Goal: Communication & Community: Ask a question

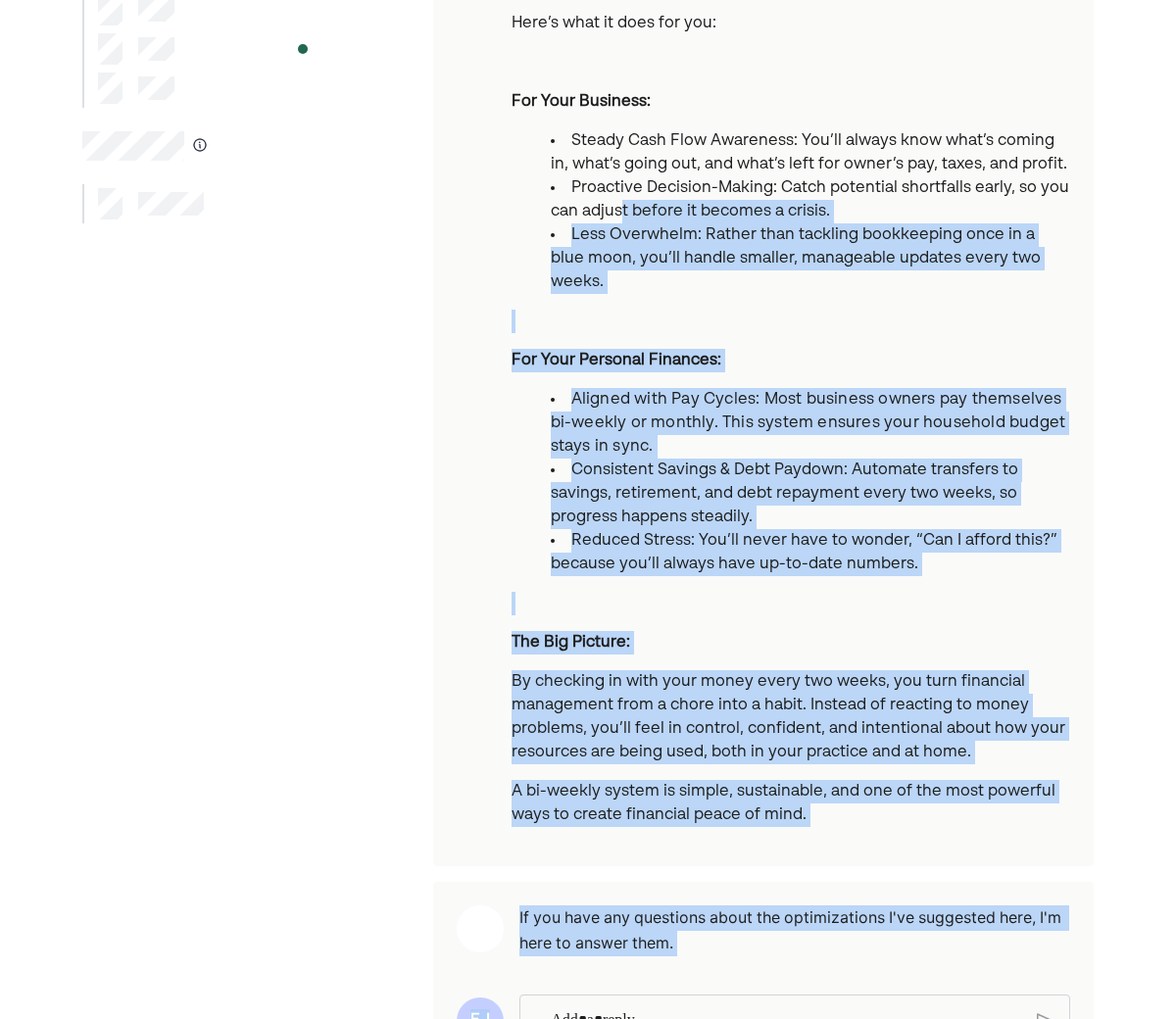
scroll to position [443, 0]
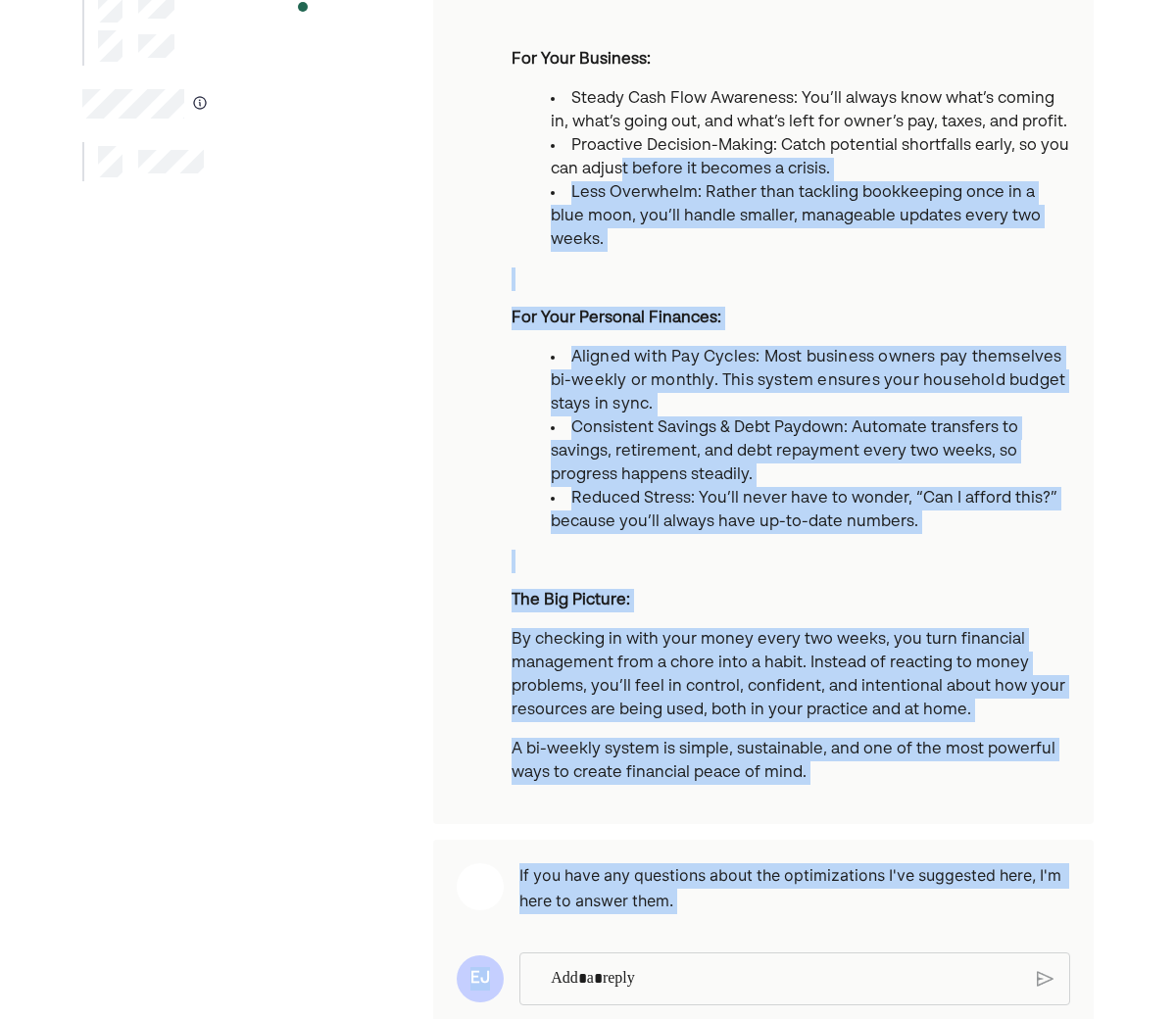
drag, startPoint x: 621, startPoint y: 576, endPoint x: 626, endPoint y: 1053, distance: 477.0
click at [626, 577] on html "One of the best habits you can develop for lasting financial health is setting …" at bounding box center [588, 66] width 1176 height 1019
click at [1112, 792] on main "One of the best habits you can develop for lasting financial health is setting …" at bounding box center [588, 336] width 1058 height 1385
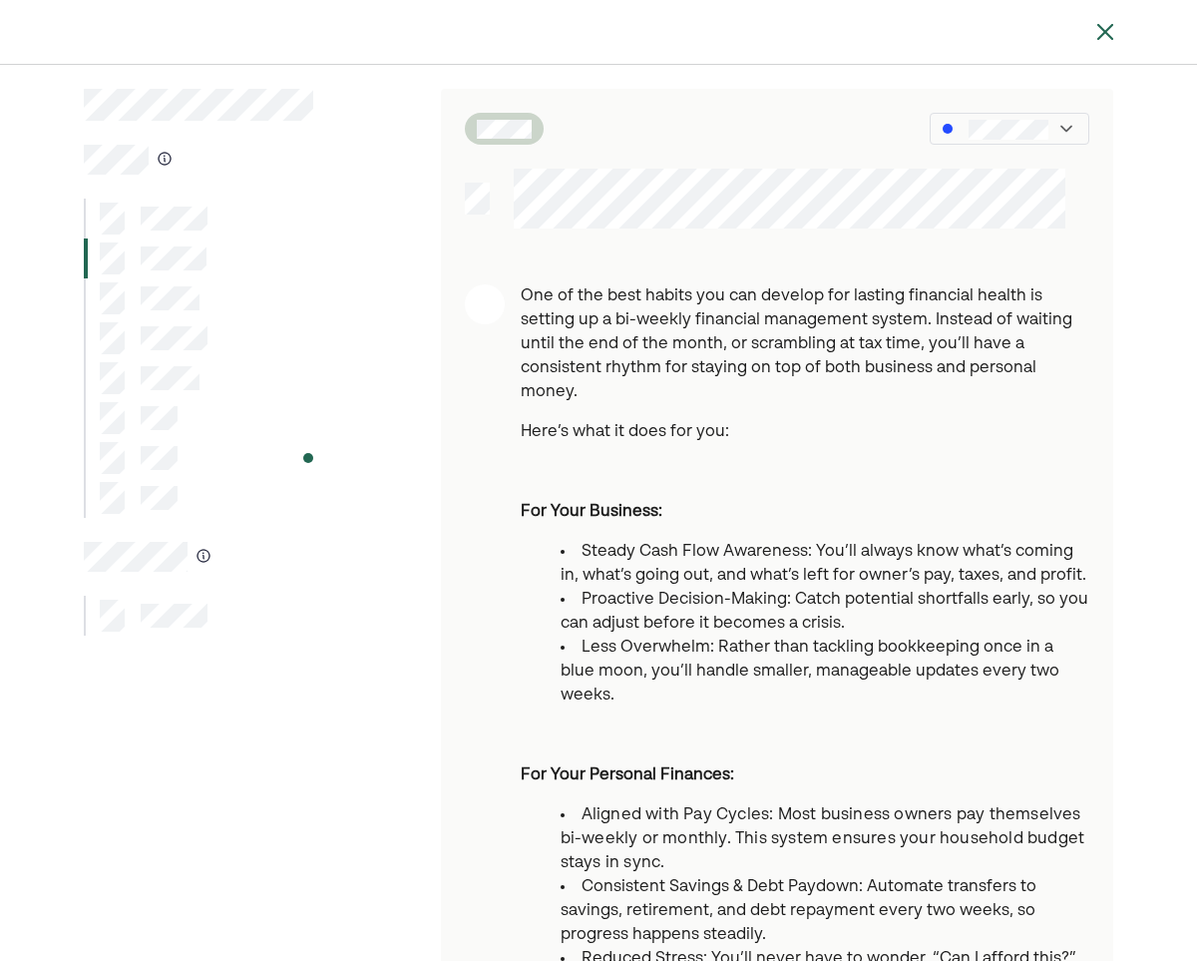
click at [1105, 25] on img at bounding box center [1105, 32] width 24 height 24
click at [1098, 28] on img at bounding box center [1105, 32] width 24 height 24
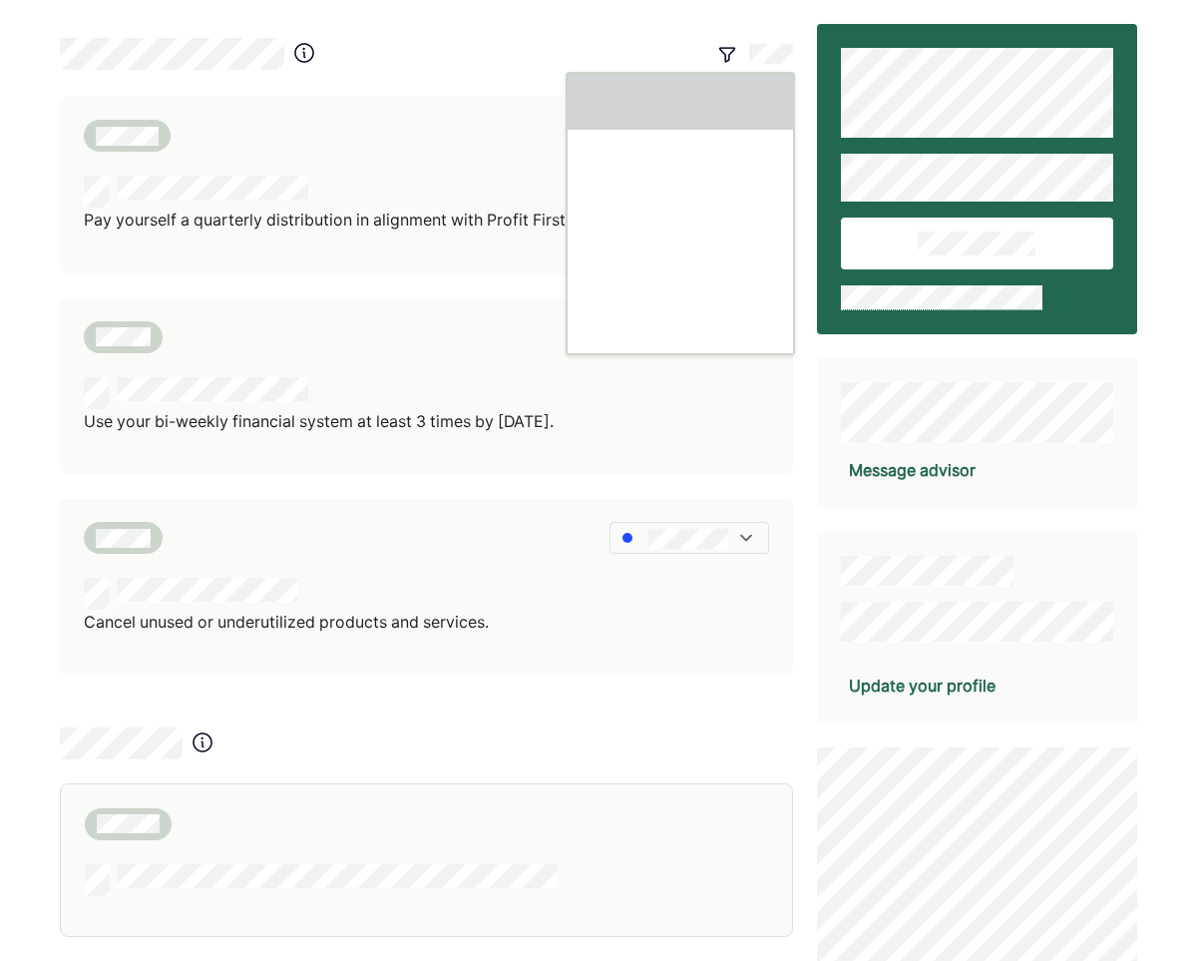
click at [730, 53] on img at bounding box center [727, 54] width 20 height 20
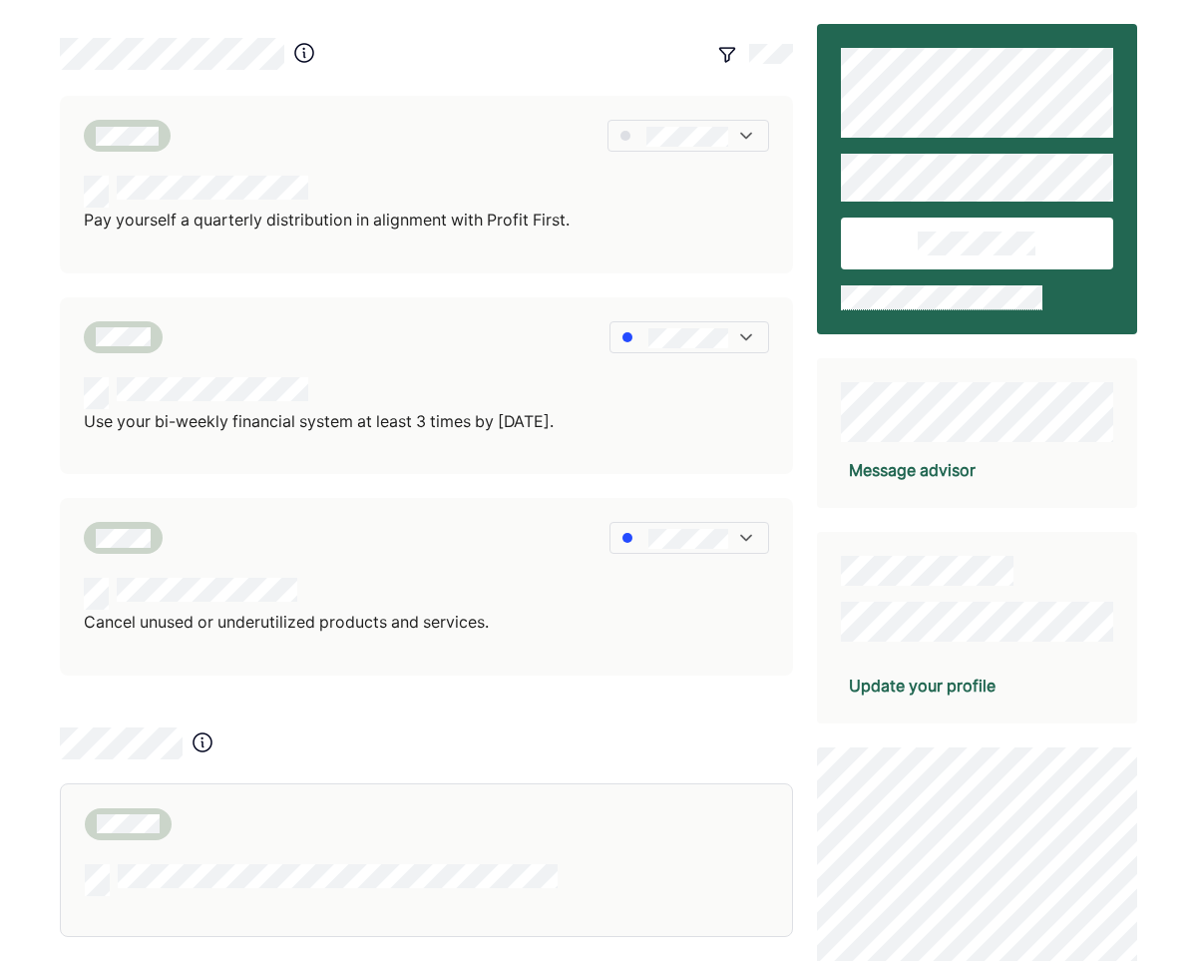
click at [730, 53] on img at bounding box center [727, 54] width 20 height 20
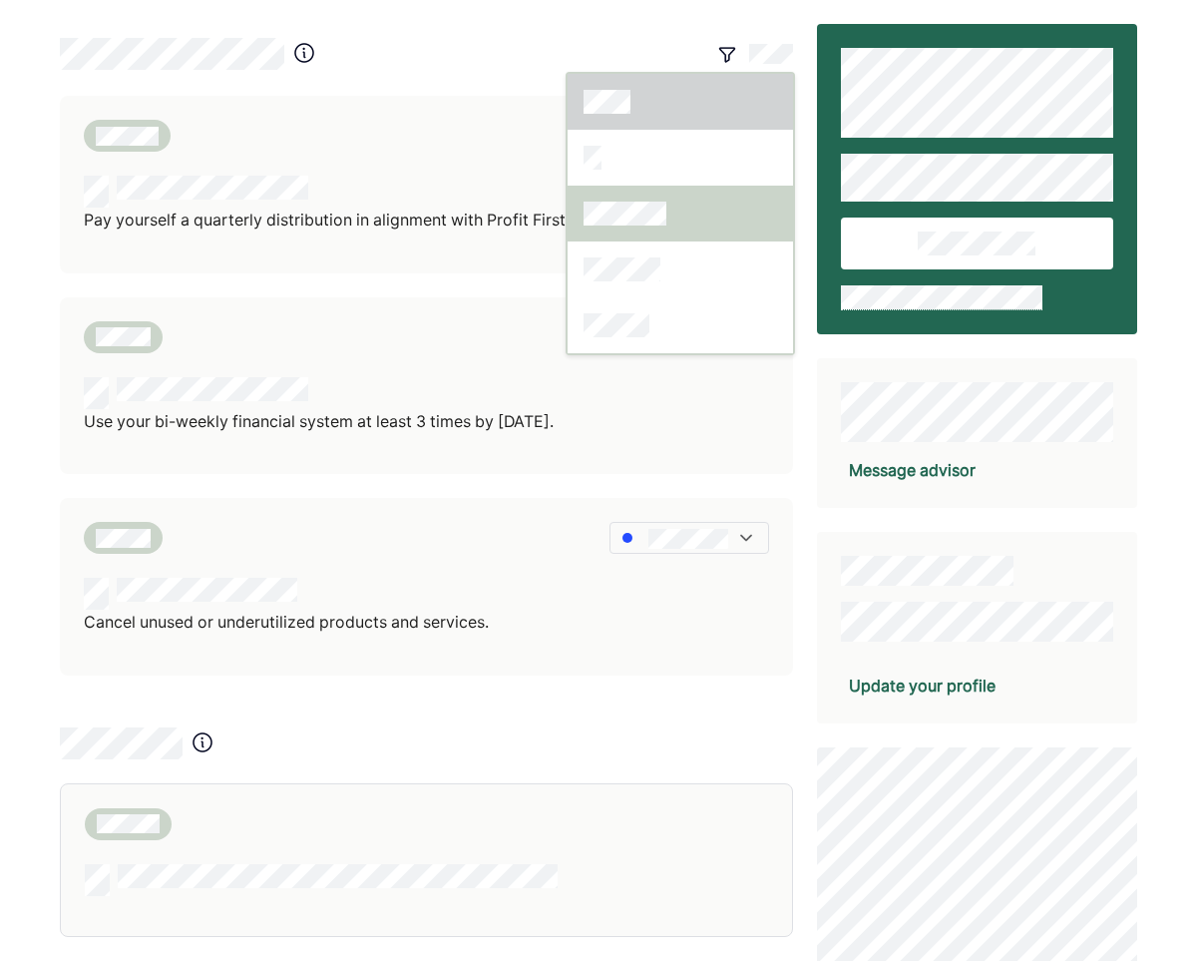
click at [616, 227] on div at bounding box center [680, 214] width 225 height 56
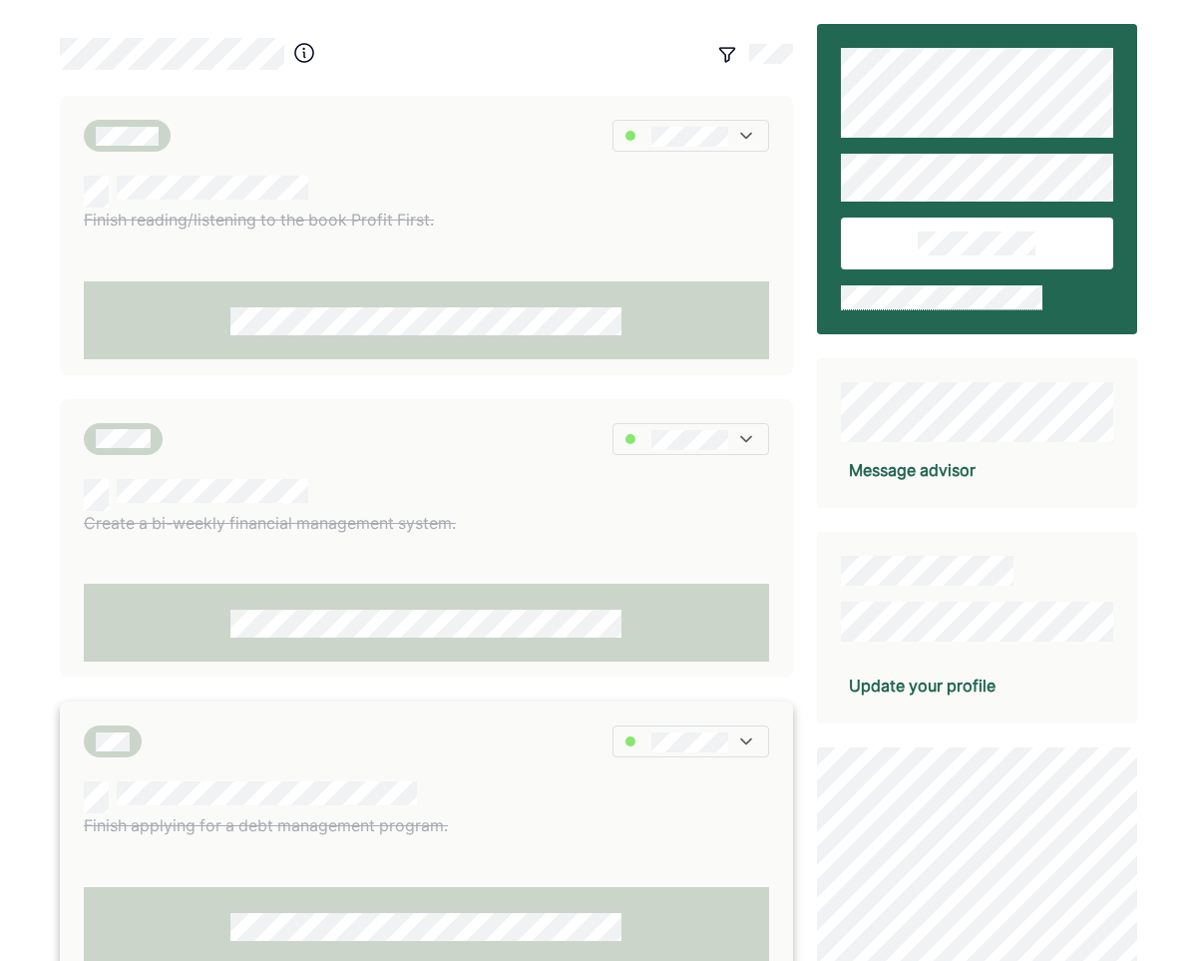
click at [305, 804] on div at bounding box center [266, 797] width 364 height 32
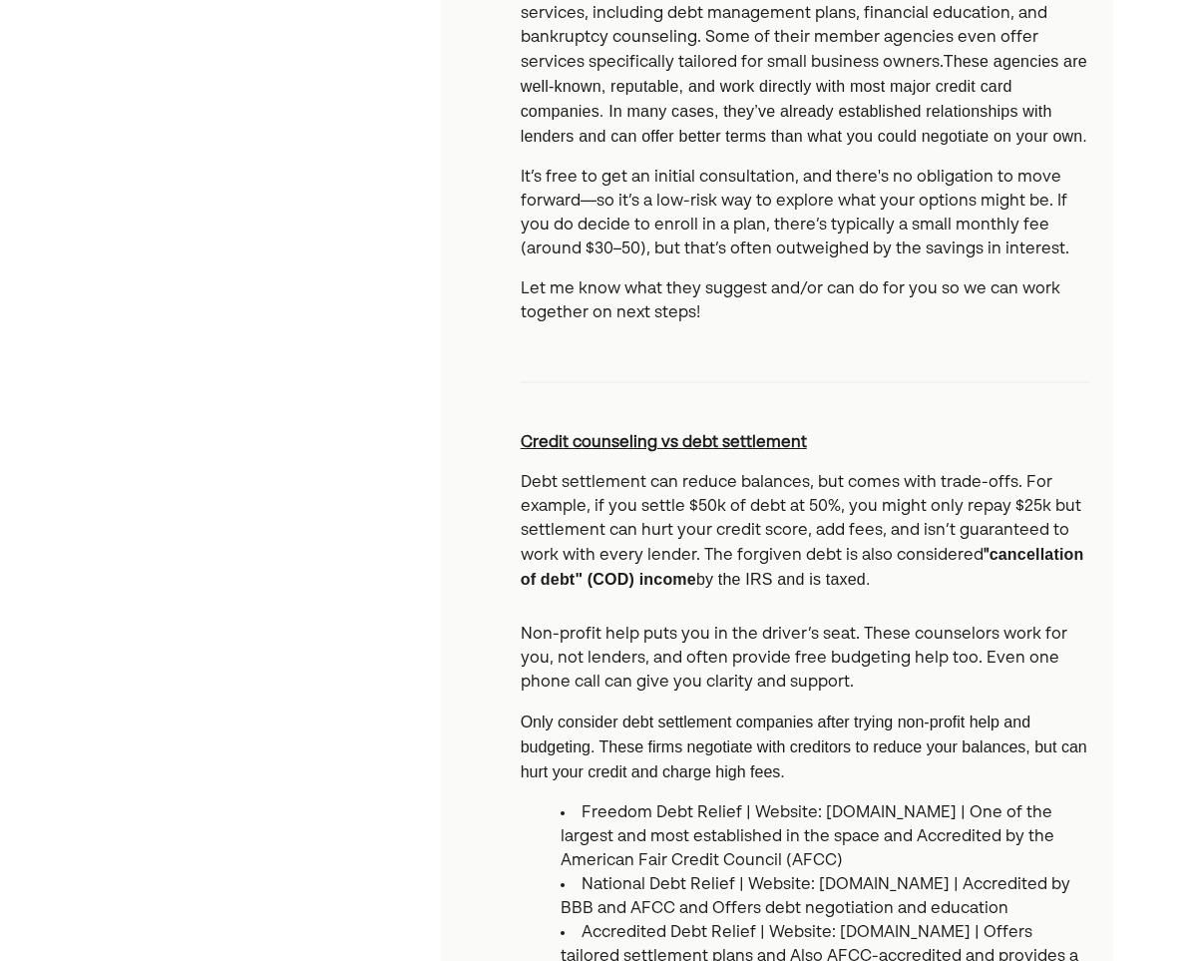
scroll to position [1120, 0]
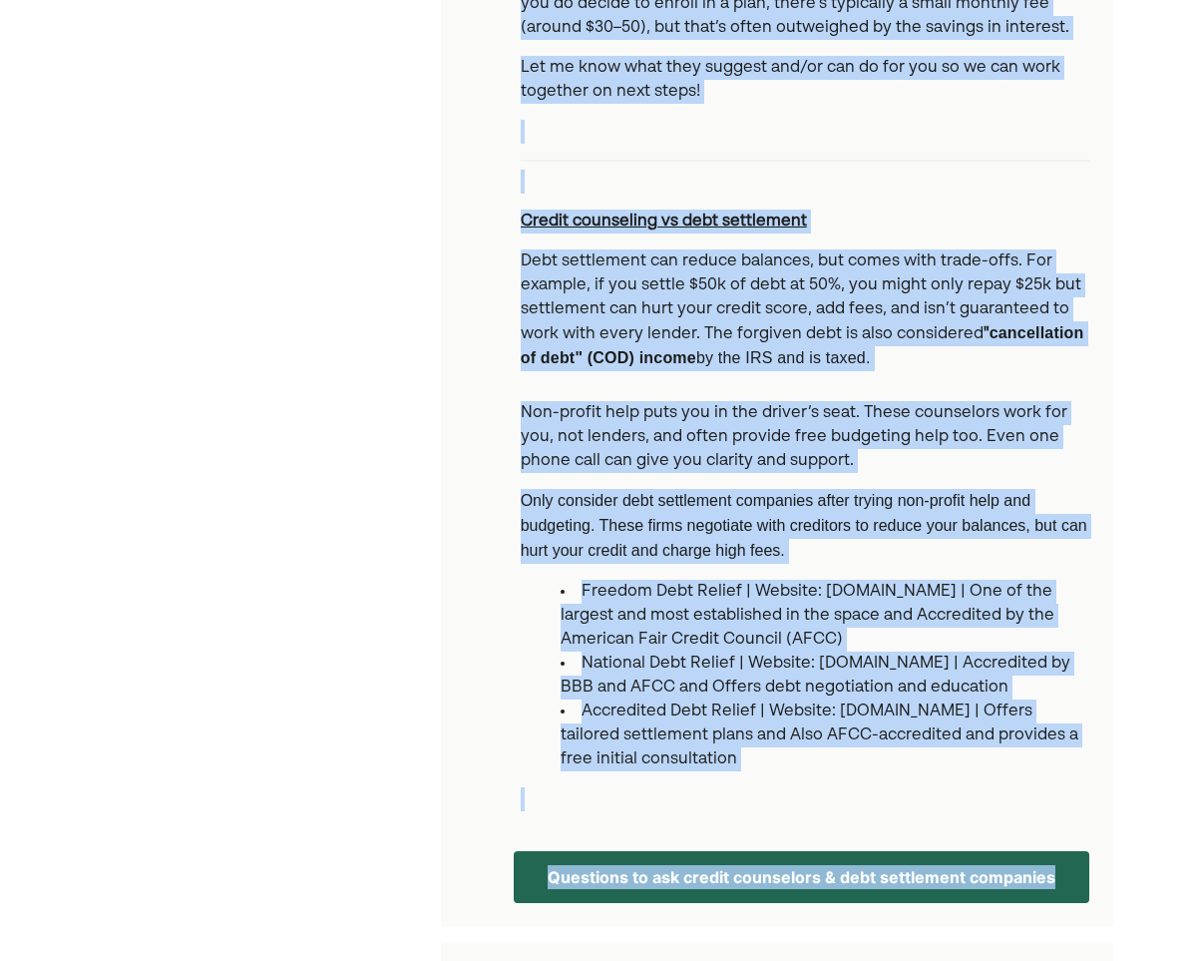
drag, startPoint x: 1015, startPoint y: 580, endPoint x: 1001, endPoint y: 1016, distance: 437.1
click at [1157, 779] on div "Stop using your credit cards for new spending and consider speaking with a cred…" at bounding box center [598, 27] width 1197 height 2295
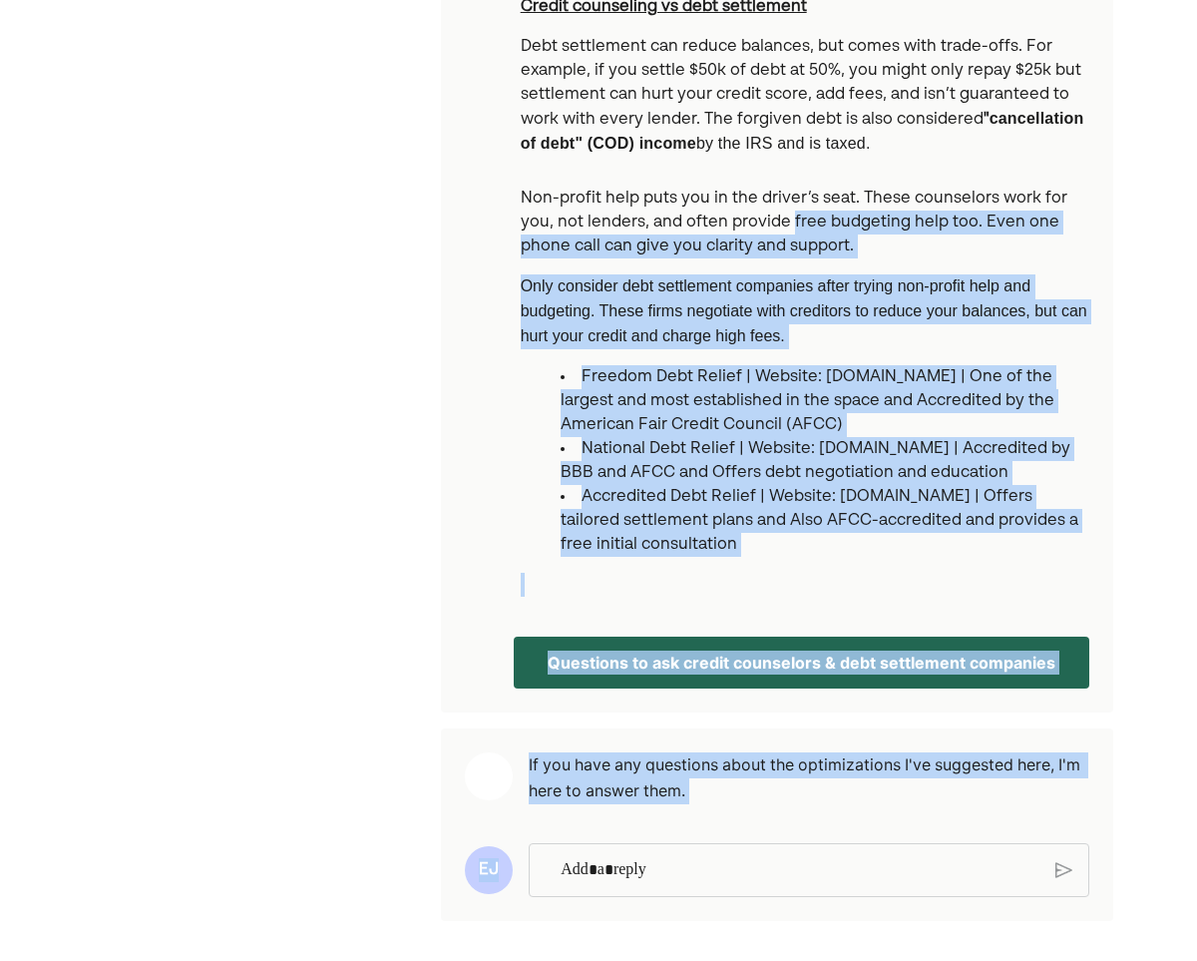
scroll to position [1405, 0]
drag, startPoint x: 790, startPoint y: 468, endPoint x: 815, endPoint y: 1028, distance: 561.2
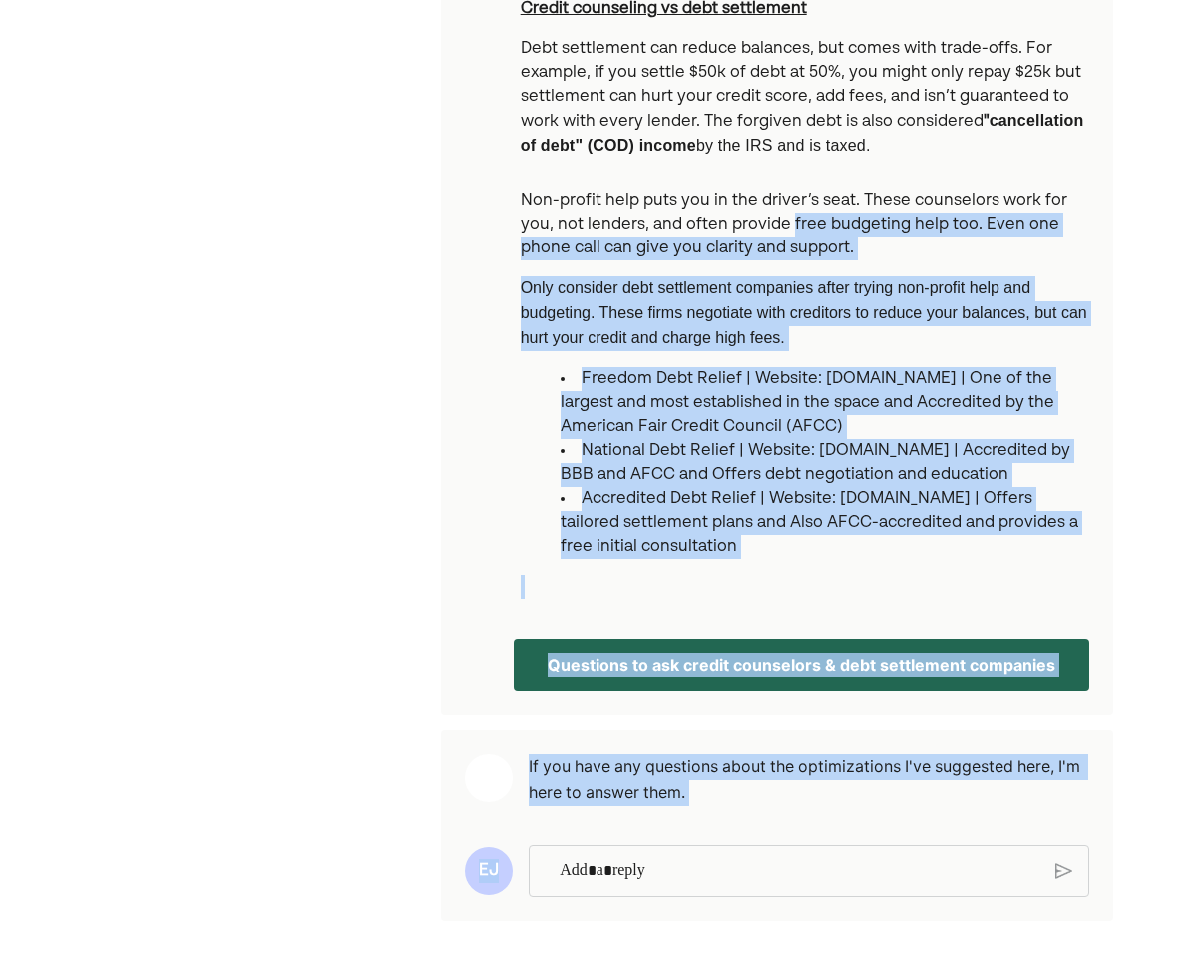
scroll to position [1403, 0]
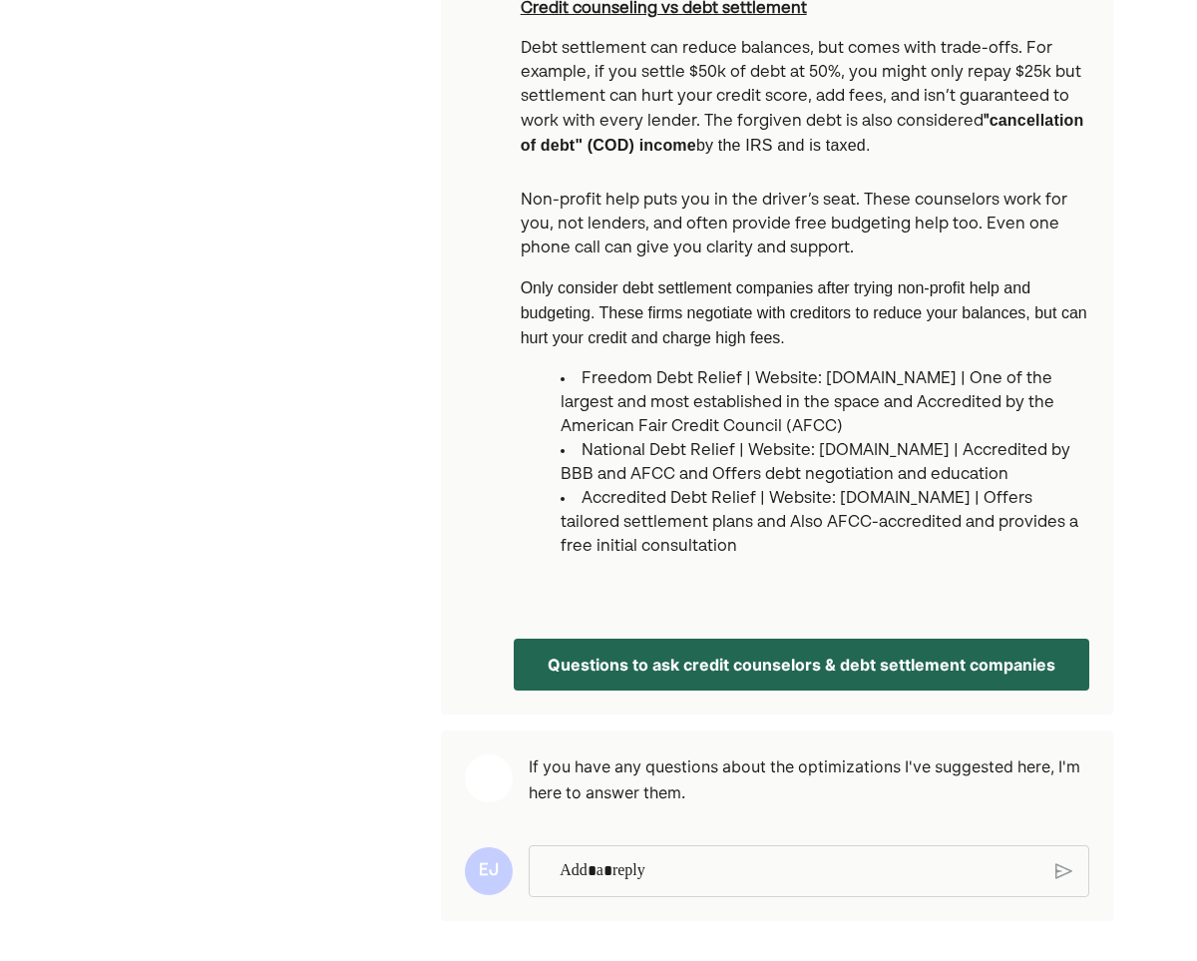
click at [729, 877] on p "Rich Text Editor. Editing area: main" at bounding box center [800, 871] width 481 height 26
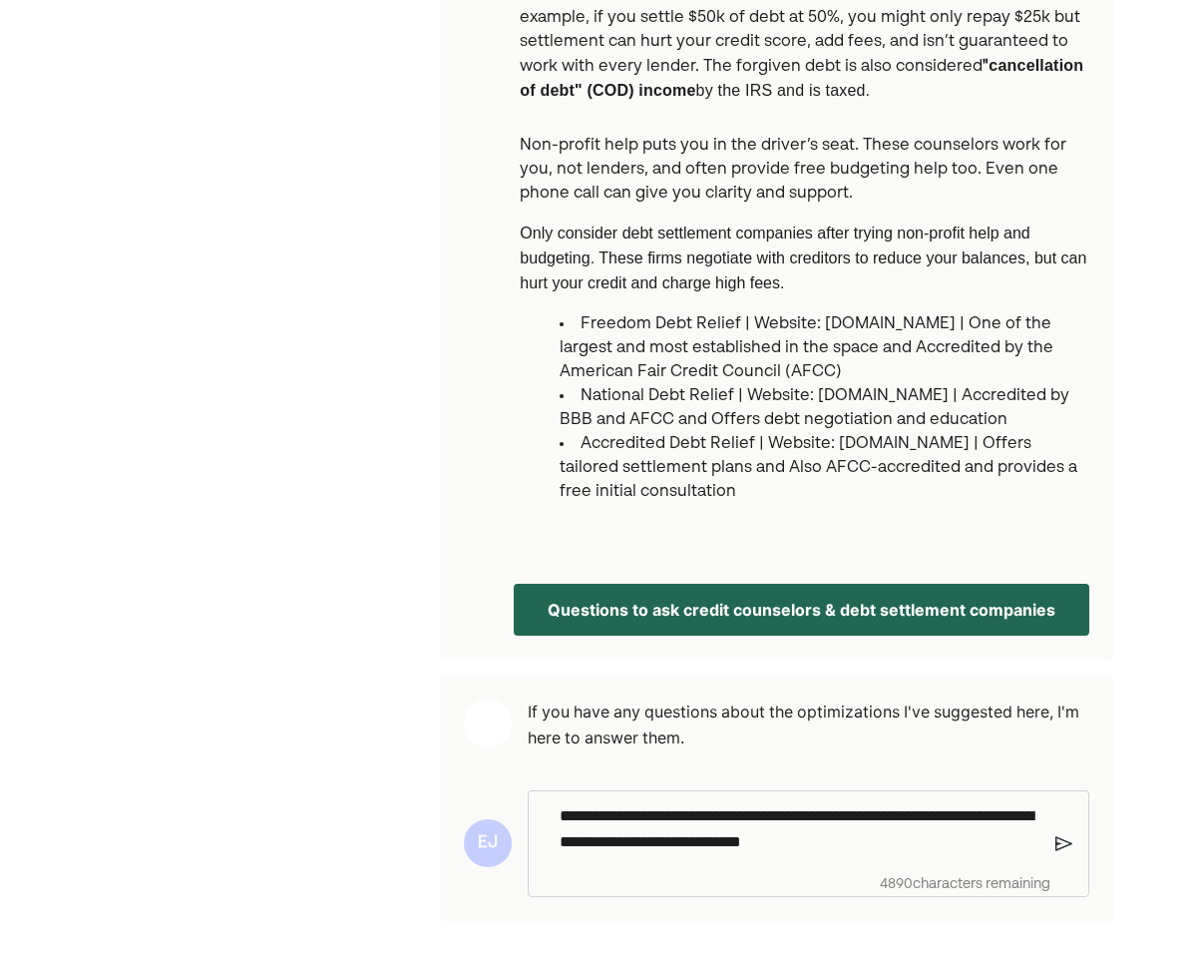
click at [1071, 852] on img at bounding box center [1063, 843] width 17 height 18
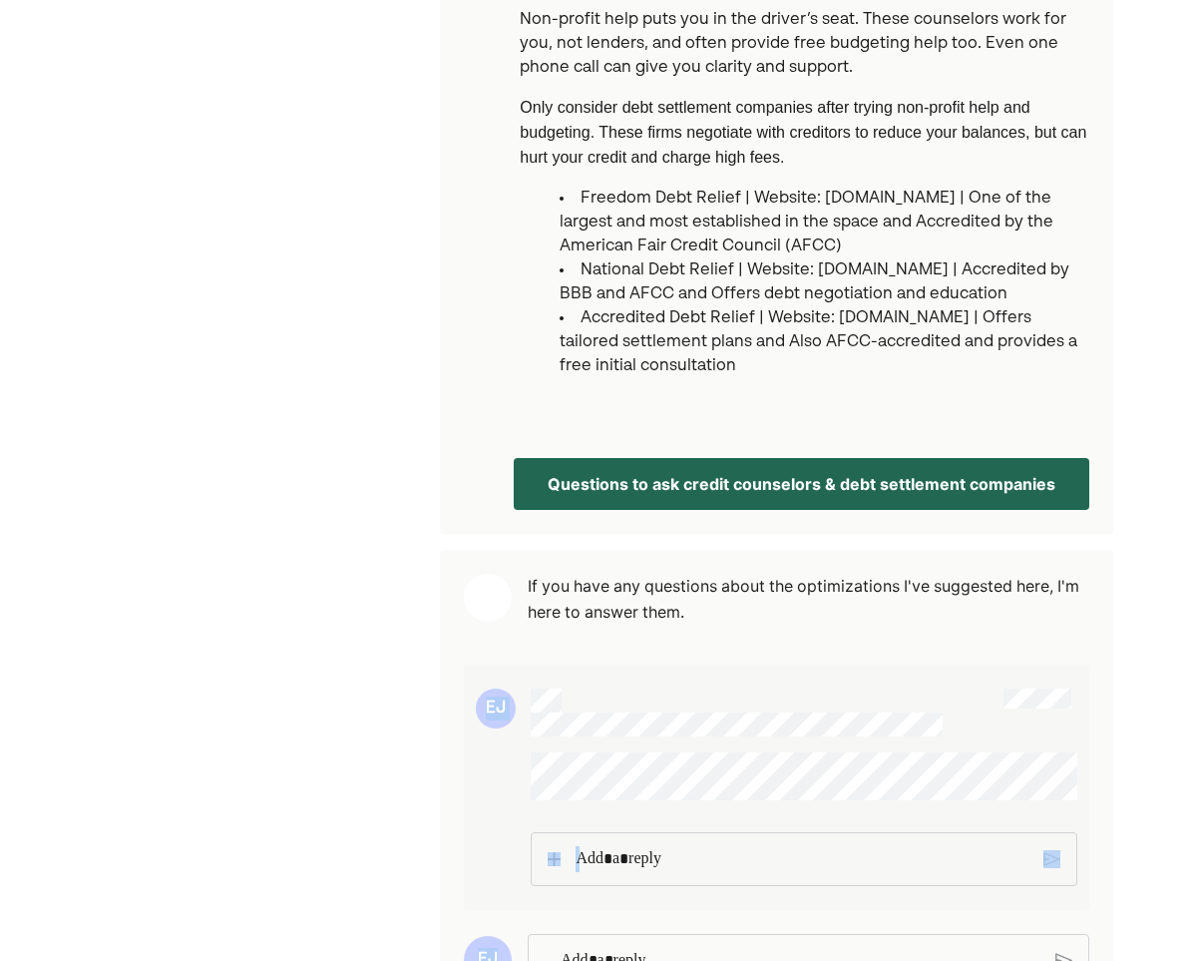
scroll to position [1690, 0]
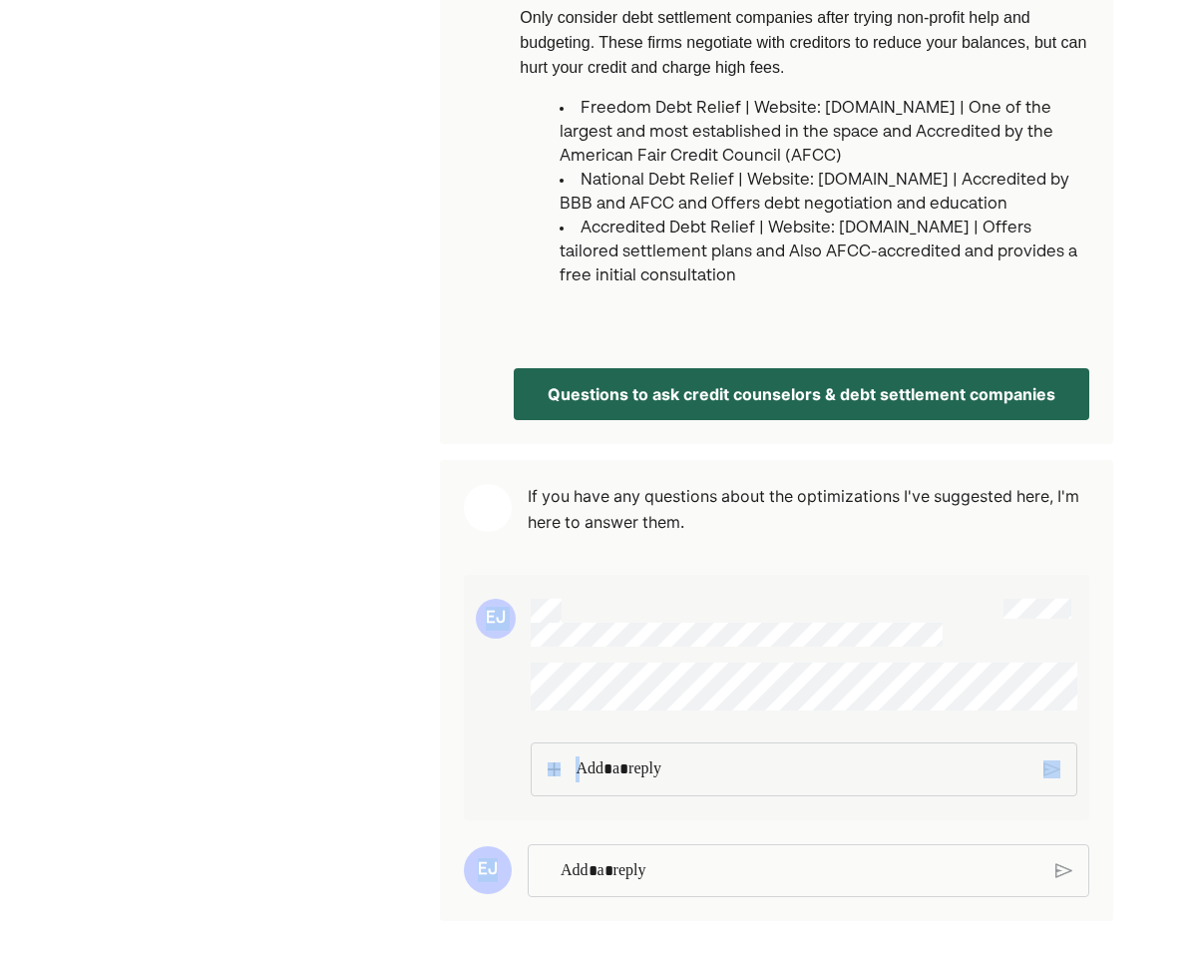
drag, startPoint x: 1073, startPoint y: 814, endPoint x: 1042, endPoint y: 1048, distance: 236.4
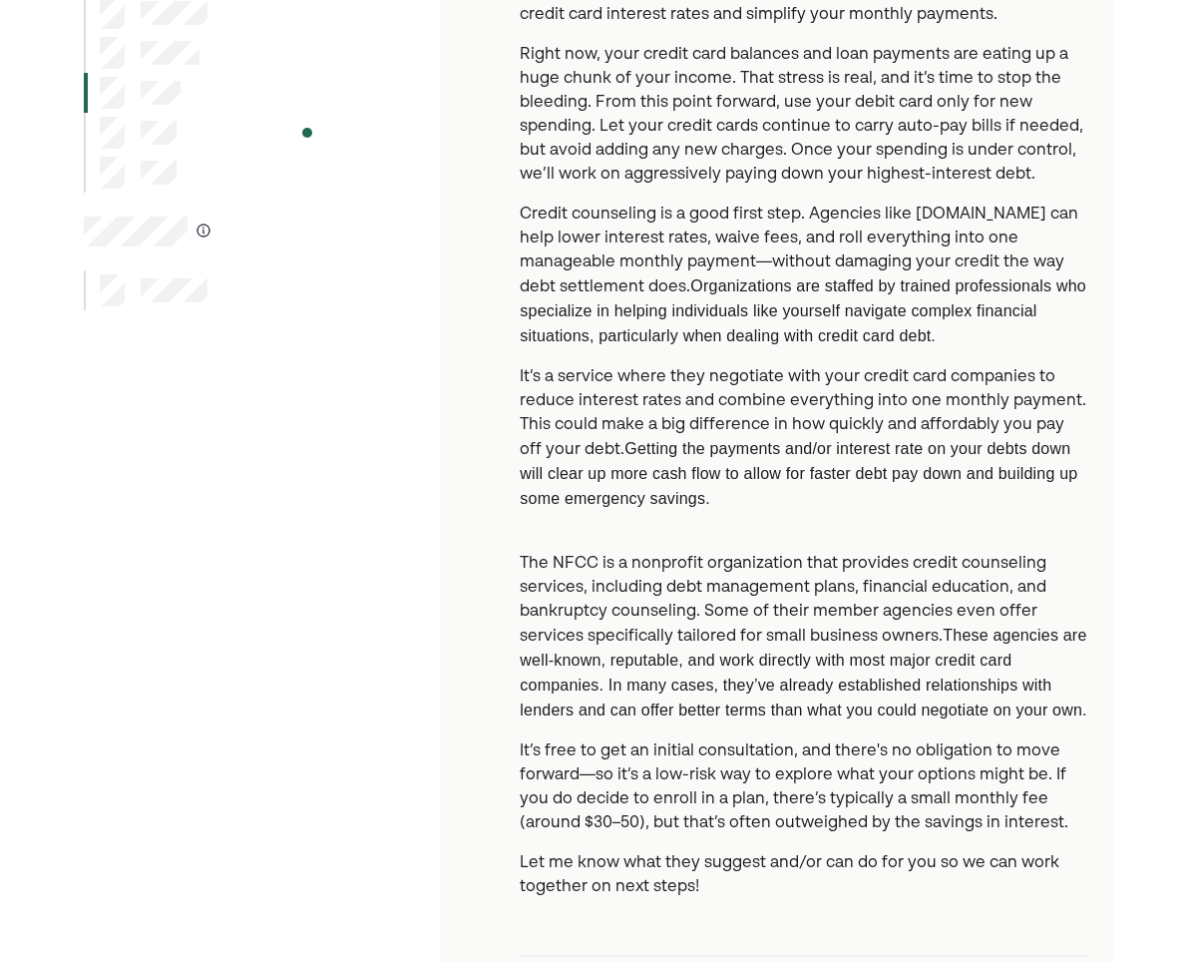
scroll to position [0, 0]
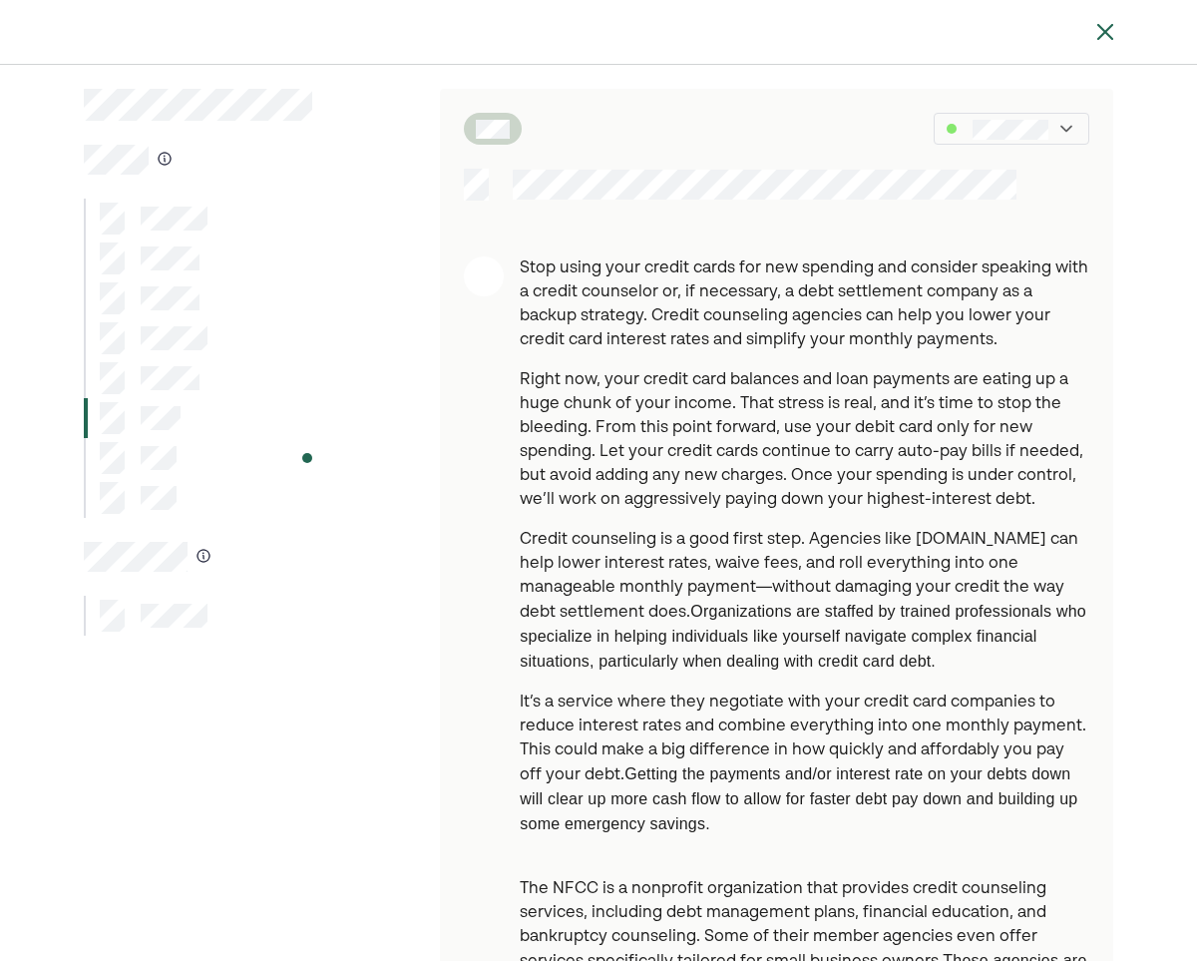
drag, startPoint x: 1187, startPoint y: 173, endPoint x: 1145, endPoint y: -166, distance: 340.7
click at [1150, 0] on html "Stop using your credit cards for new spending and consider speaking with a cred…" at bounding box center [598, 480] width 1197 height 961
click at [1101, 30] on img at bounding box center [1105, 32] width 24 height 24
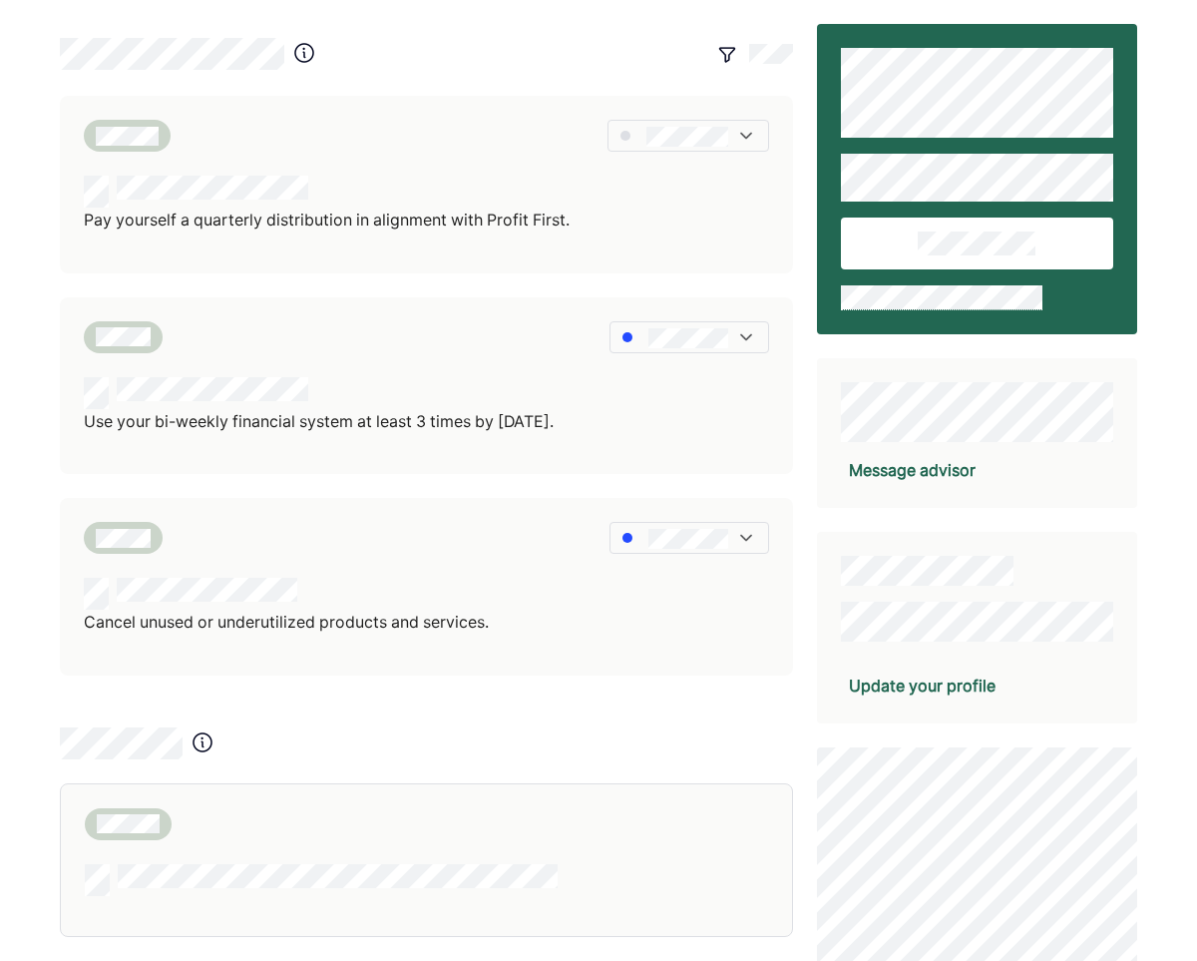
click at [875, 586] on div "Update your profile" at bounding box center [977, 628] width 320 height 192
click at [937, 467] on div "Message advisor" at bounding box center [912, 470] width 127 height 24
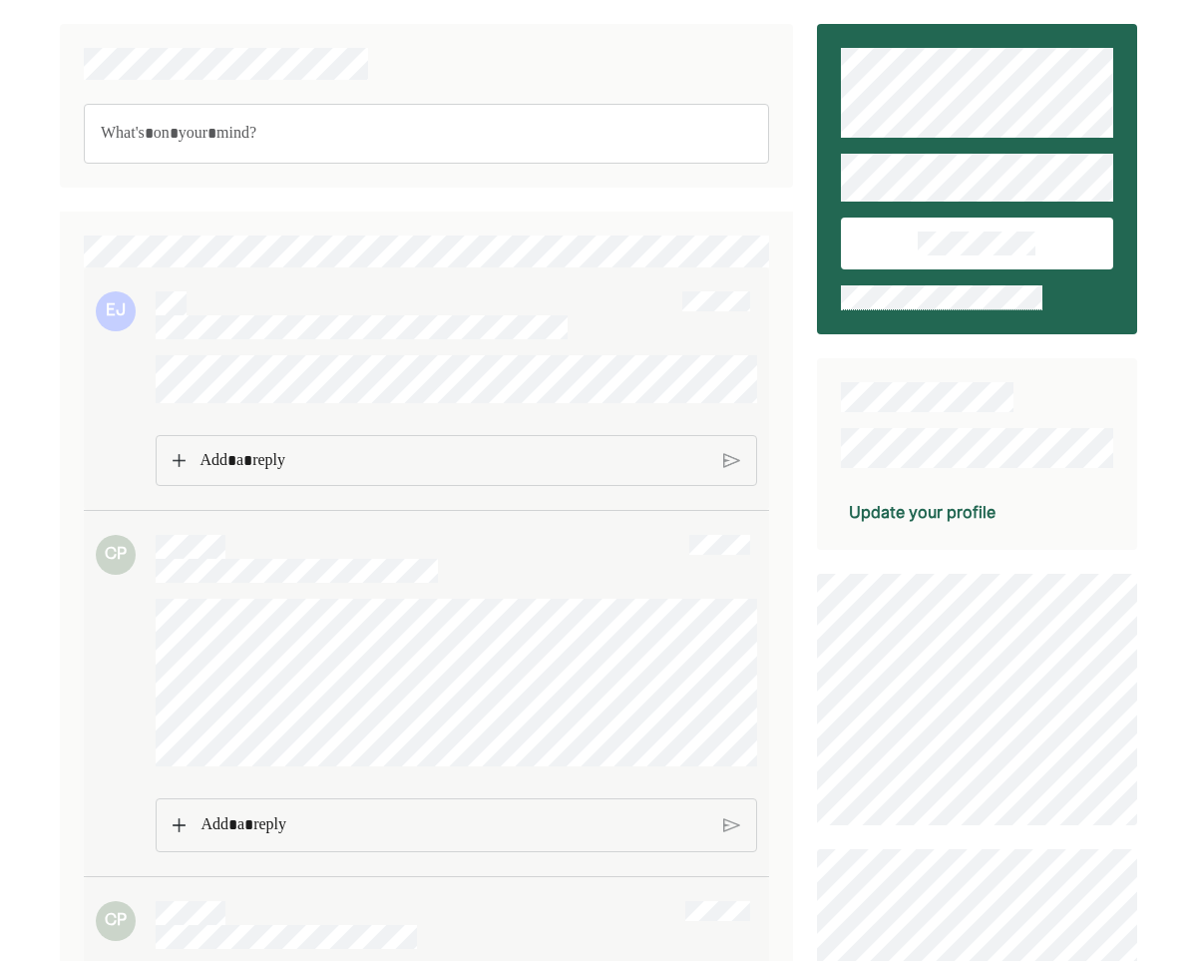
click at [225, 474] on p "Rich Text Editor. Editing area: main" at bounding box center [454, 461] width 509 height 26
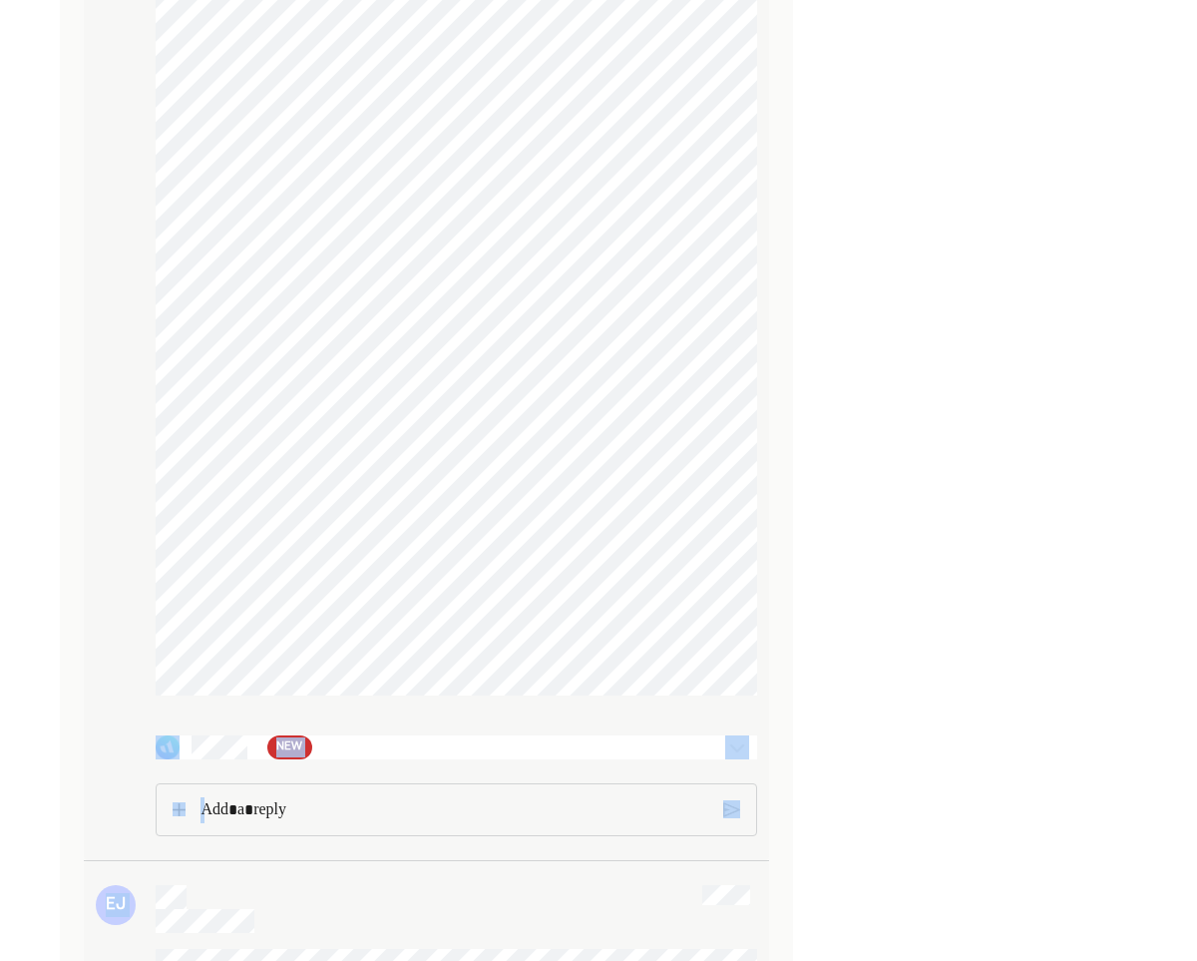
click at [857, 872] on div "Update your profile Reconnect 10 institutions" at bounding box center [977, 42] width 320 height 5555
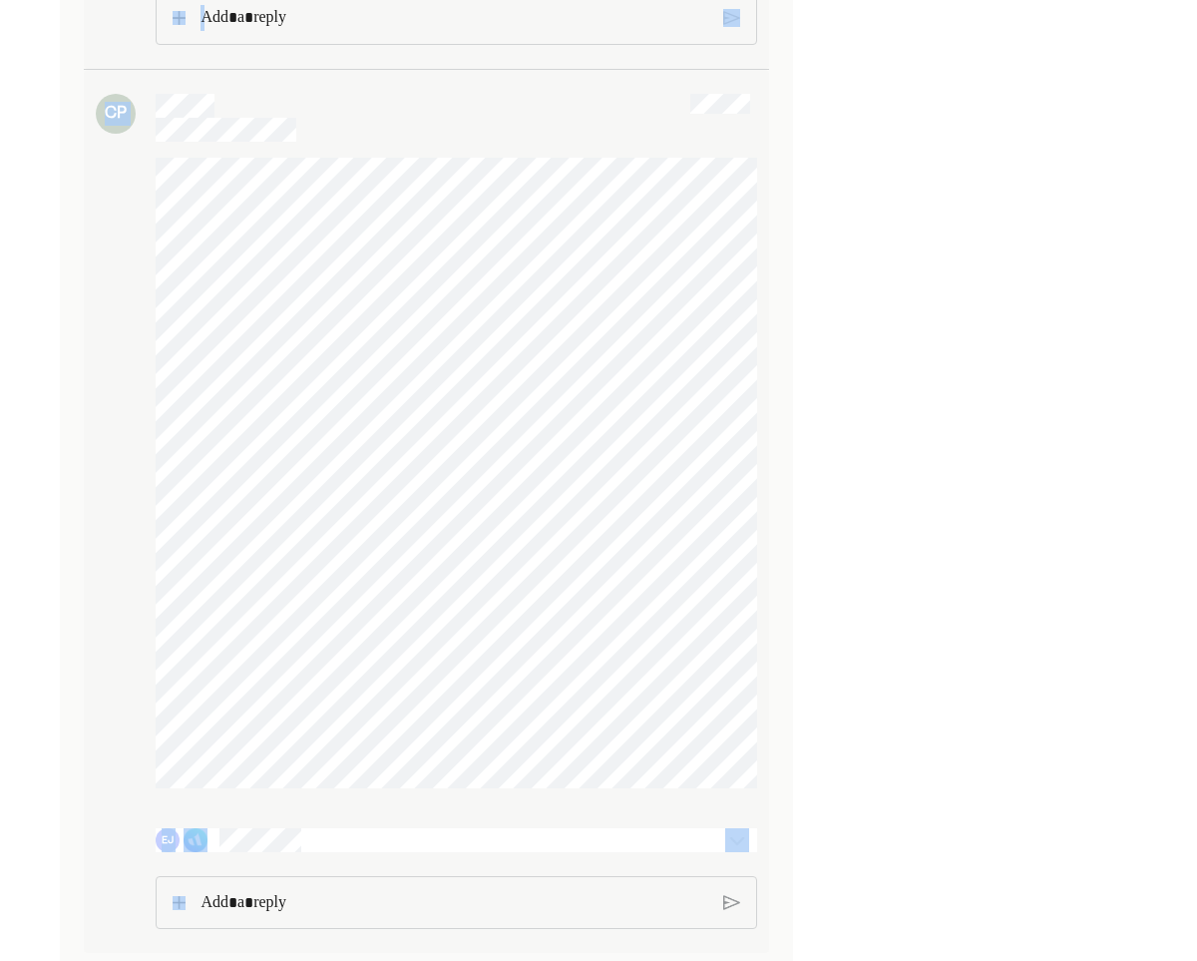
scroll to position [4690, 0]
click at [740, 836] on img at bounding box center [737, 840] width 24 height 24
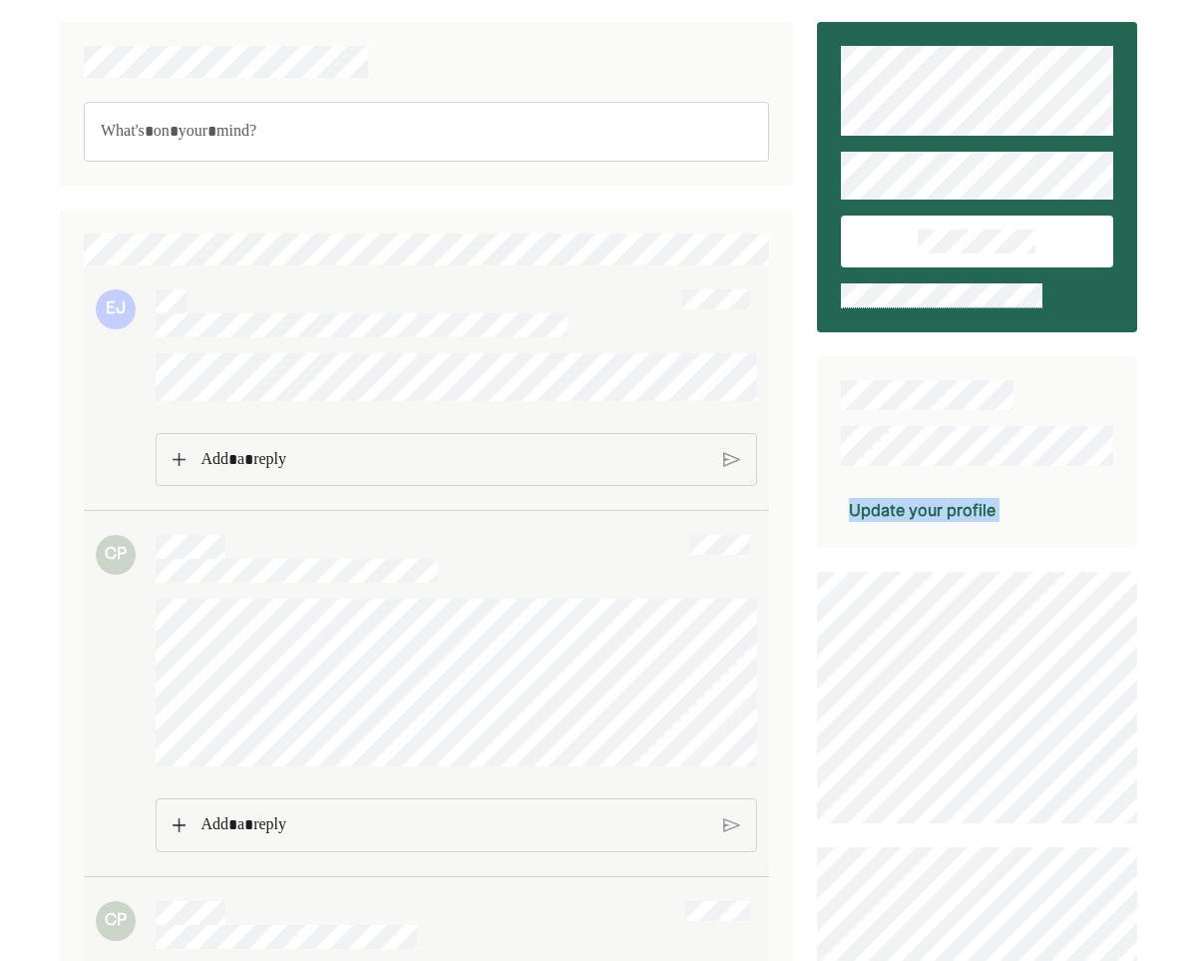
scroll to position [0, 0]
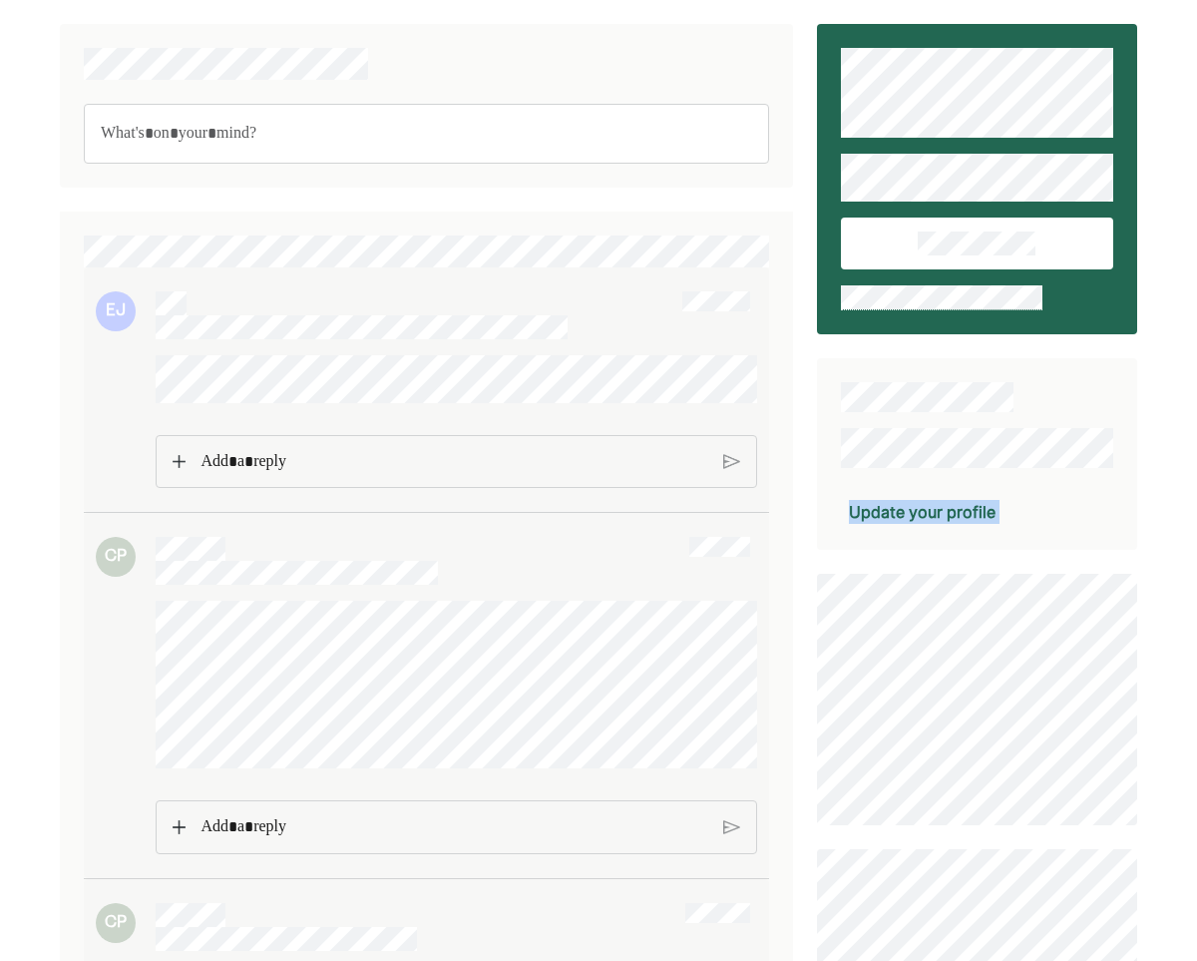
drag, startPoint x: 1007, startPoint y: 507, endPoint x: 1010, endPoint y: -129, distance: 635.4
click at [1010, 0] on html "EJ CP CP EJ NEW CP EJ EJ NEW EJ CP EJ EJ AF LES 4.1.25.pdf pdf AF LES 3.12.25.p…" at bounding box center [598, 480] width 1197 height 961
click at [395, 474] on p "Rich Text Editor. Editing area: main" at bounding box center [454, 461] width 509 height 26
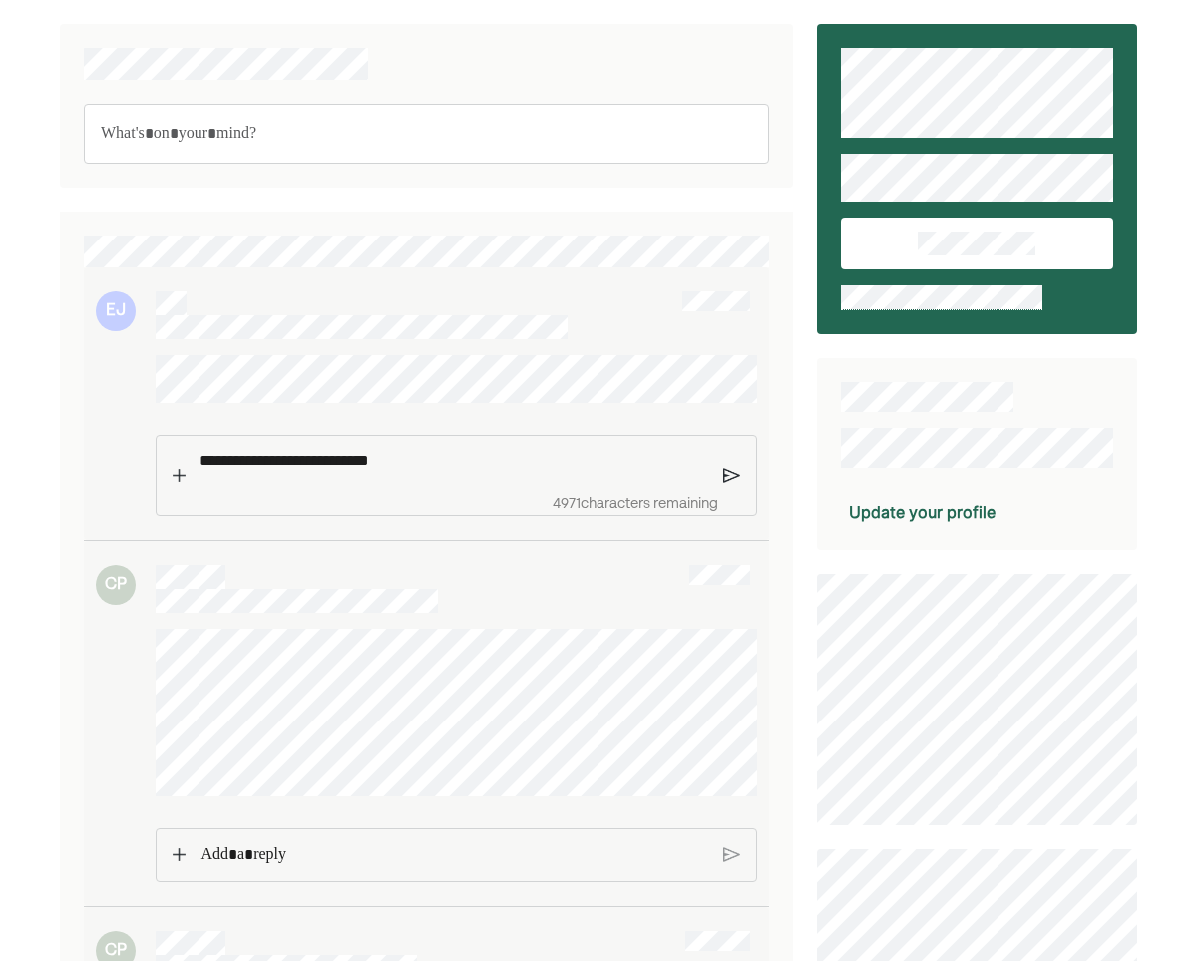
click at [267, 485] on div "**********" at bounding box center [455, 460] width 528 height 49
click at [474, 485] on div "**********" at bounding box center [455, 460] width 528 height 49
click at [469, 471] on p "**********" at bounding box center [454, 460] width 509 height 25
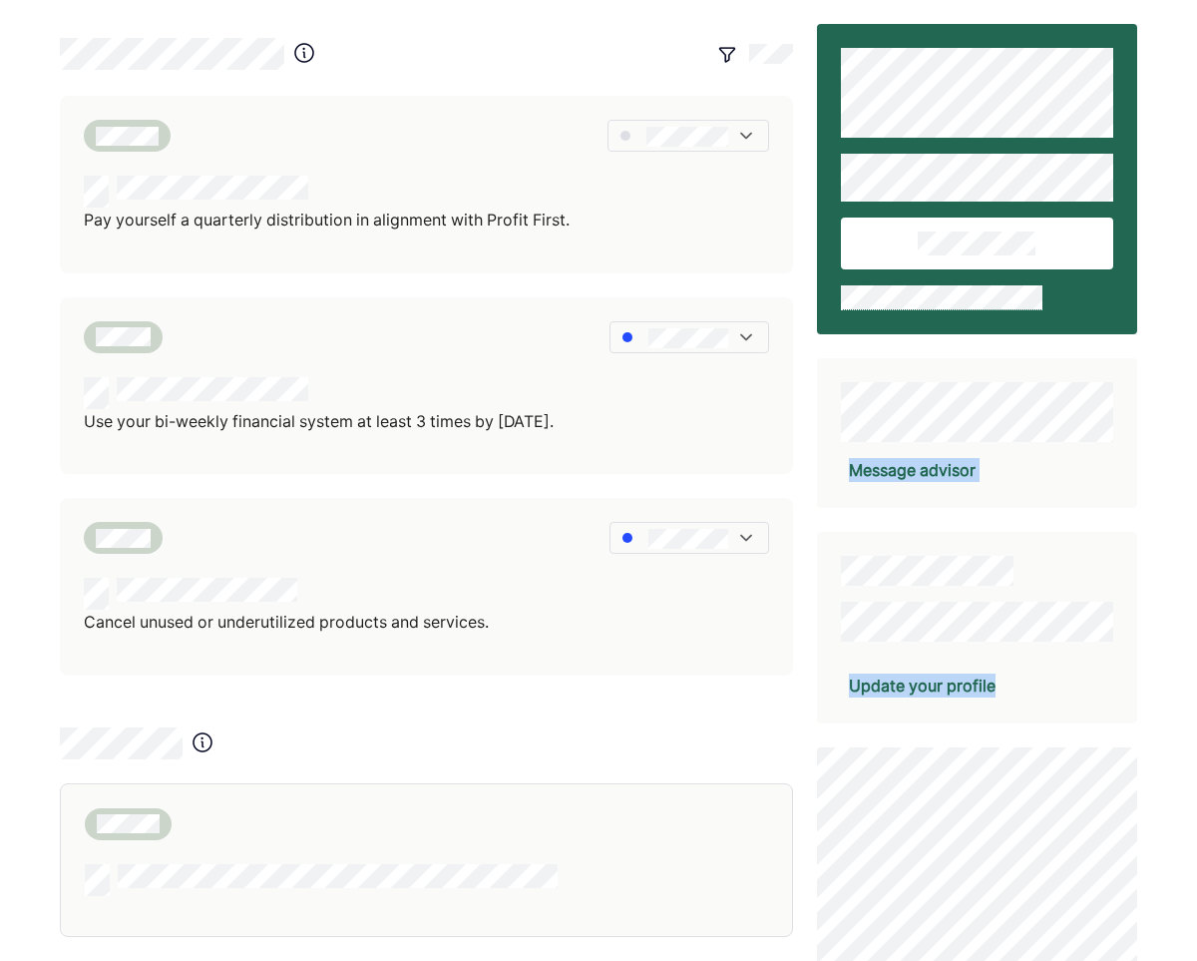
drag, startPoint x: 1195, startPoint y: 260, endPoint x: 1216, endPoint y: 902, distance: 641.7
click at [1196, 902] on html "Pay yourself a quarterly distribution in alignment with Profit First. Use your …" at bounding box center [598, 480] width 1197 height 961
drag, startPoint x: 471, startPoint y: 60, endPoint x: 721, endPoint y: -174, distance: 342.3
click at [721, 0] on html "Pay yourself a quarterly distribution in alignment with Profit First. Use your …" at bounding box center [598, 480] width 1197 height 961
click at [960, 469] on div "Message advisor" at bounding box center [912, 470] width 127 height 24
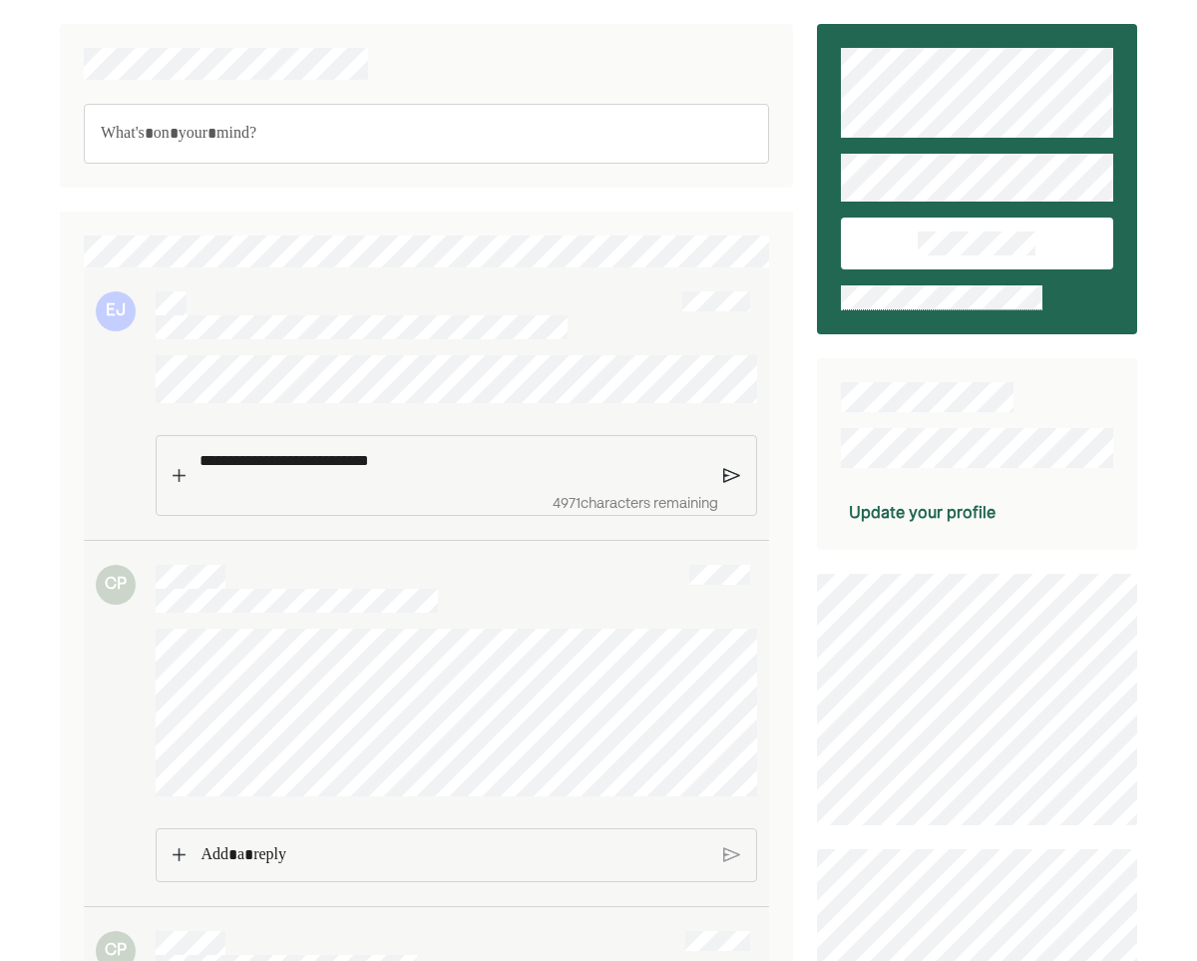
click at [493, 473] on p "**********" at bounding box center [453, 460] width 507 height 25
click at [443, 465] on p "**********" at bounding box center [454, 460] width 509 height 25
click at [436, 473] on p "**********" at bounding box center [454, 460] width 509 height 25
click at [445, 473] on p "**********" at bounding box center [453, 460] width 507 height 25
drag, startPoint x: 439, startPoint y: 471, endPoint x: 186, endPoint y: 468, distance: 253.4
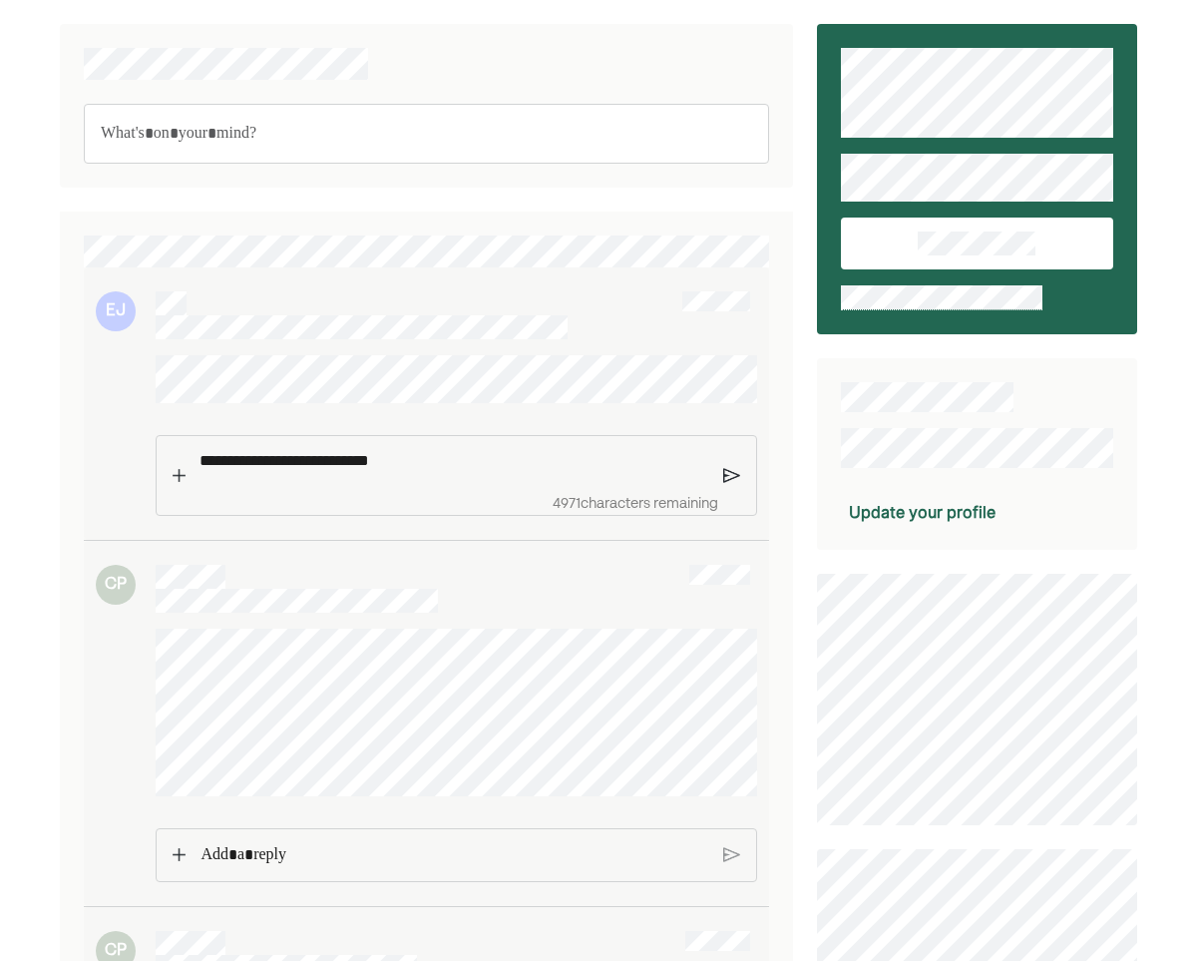
click at [186, 469] on div "**********" at bounding box center [455, 475] width 538 height 79
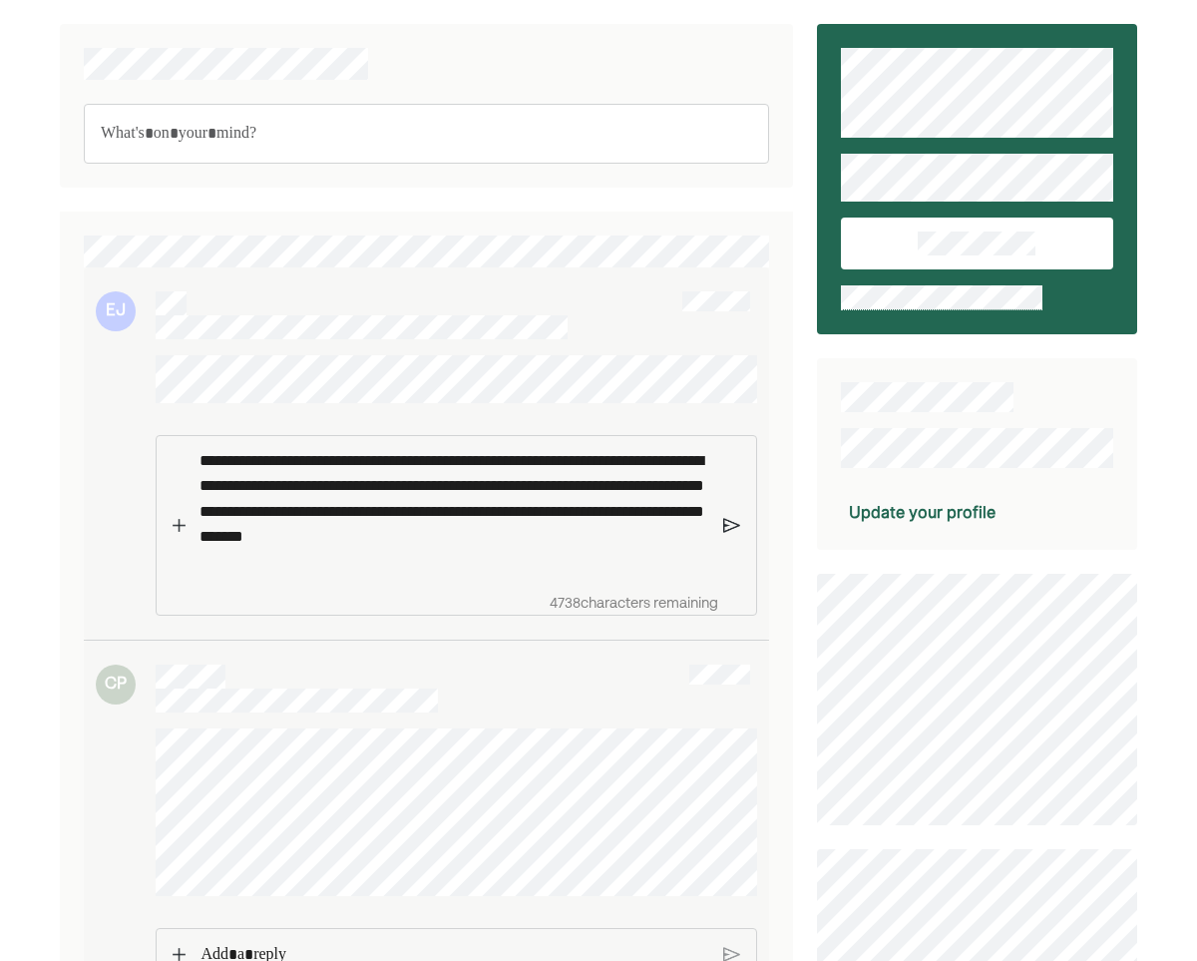
click at [727, 534] on img at bounding box center [731, 525] width 17 height 18
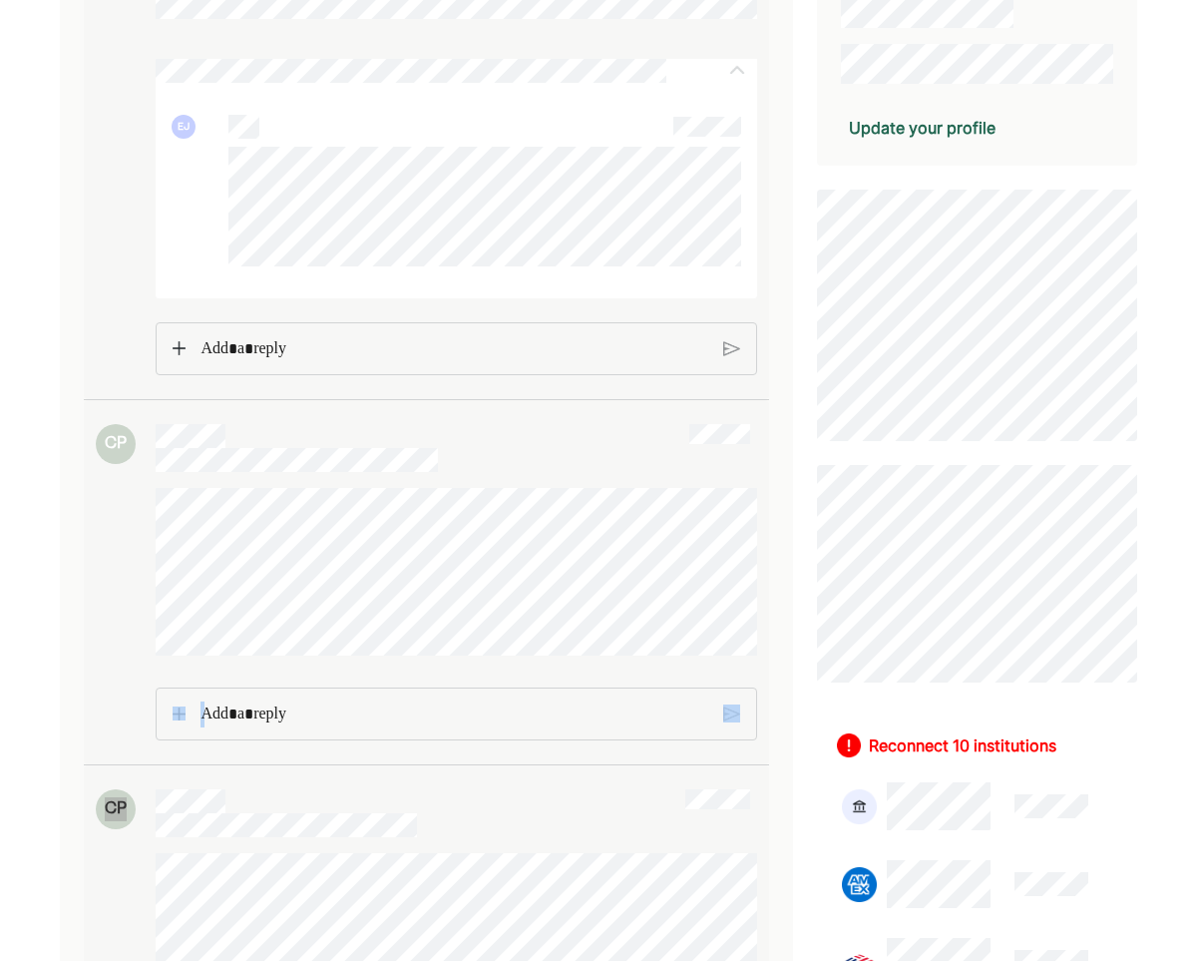
click at [118, 627] on div at bounding box center [426, 614] width 661 height 253
click at [261, 719] on p "Rich Text Editor. Editing area: main" at bounding box center [453, 714] width 507 height 26
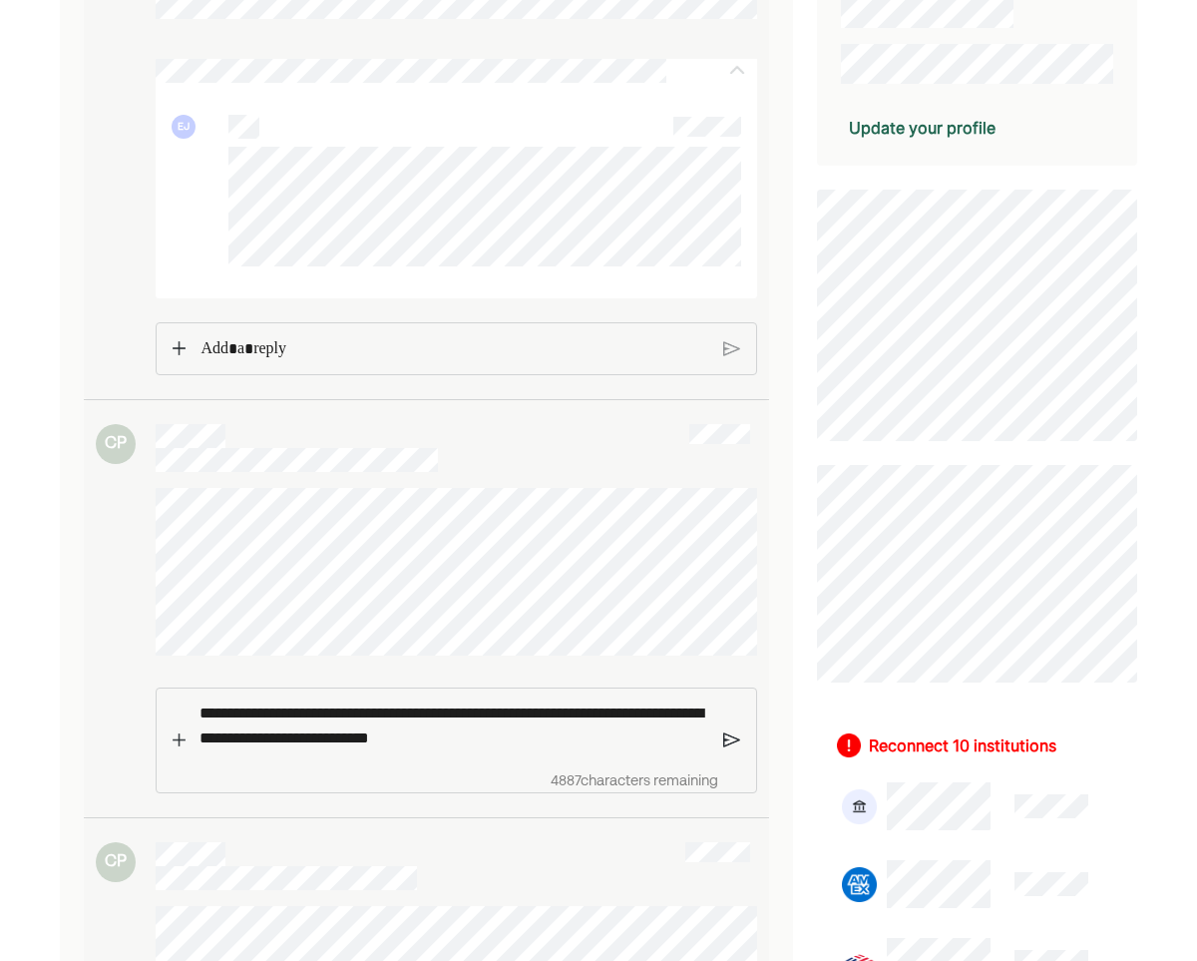
click at [186, 765] on div "**********" at bounding box center [455, 740] width 538 height 104
click at [178, 747] on img at bounding box center [179, 740] width 13 height 14
click at [730, 750] on img at bounding box center [731, 741] width 17 height 18
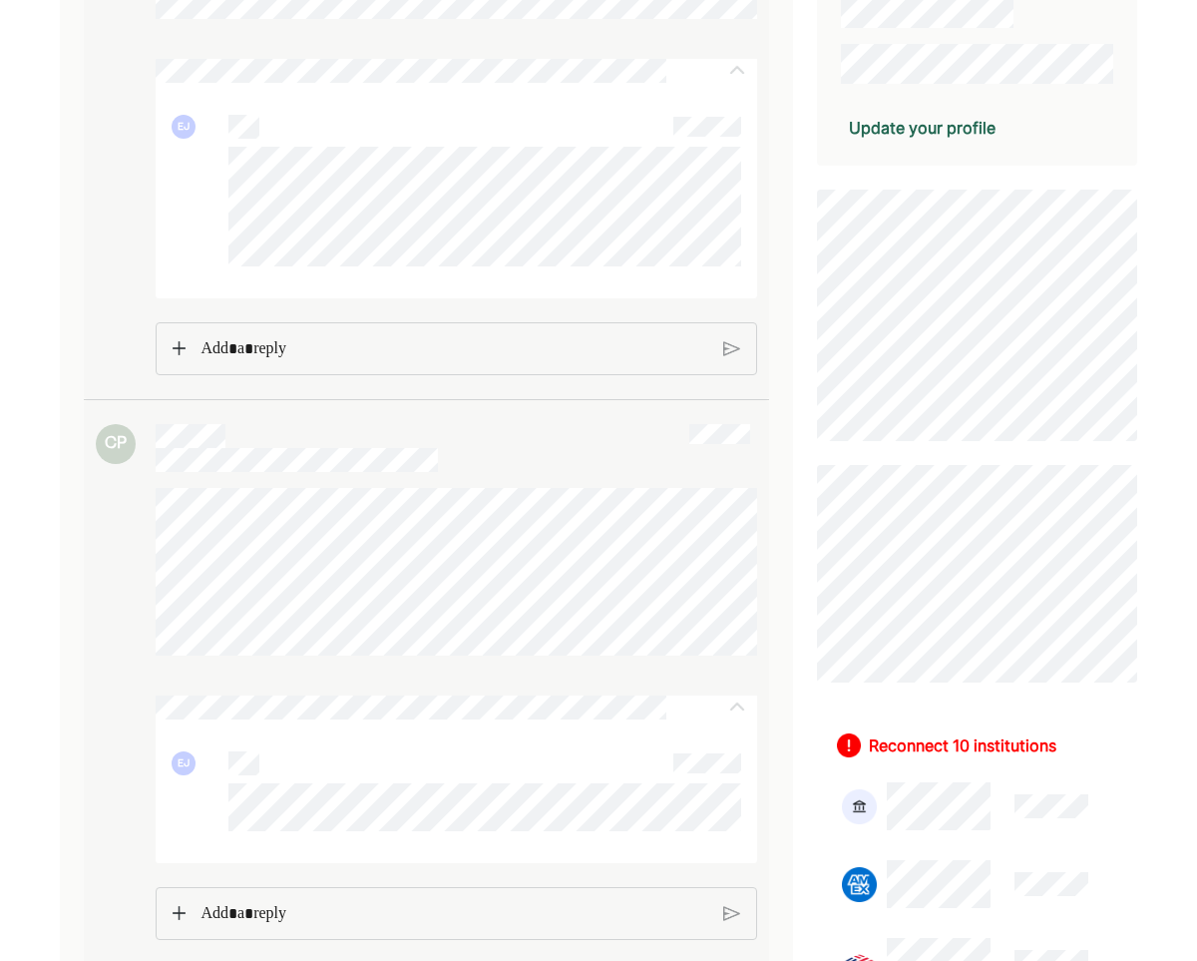
click at [230, 374] on div "Rich Text Editor. Editing area: main" at bounding box center [455, 348] width 528 height 51
